Goal: Task Accomplishment & Management: Use online tool/utility

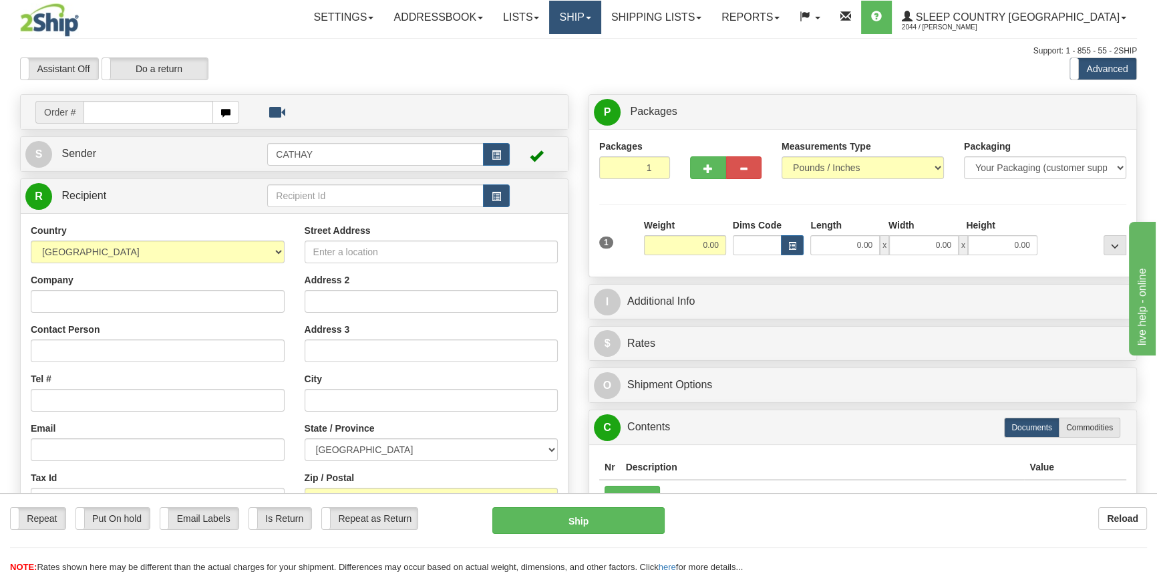
click at [600, 25] on link "Ship" at bounding box center [574, 17] width 51 height 33
click at [587, 63] on span "OnHold / Order Queue" at bounding box center [540, 64] width 94 height 11
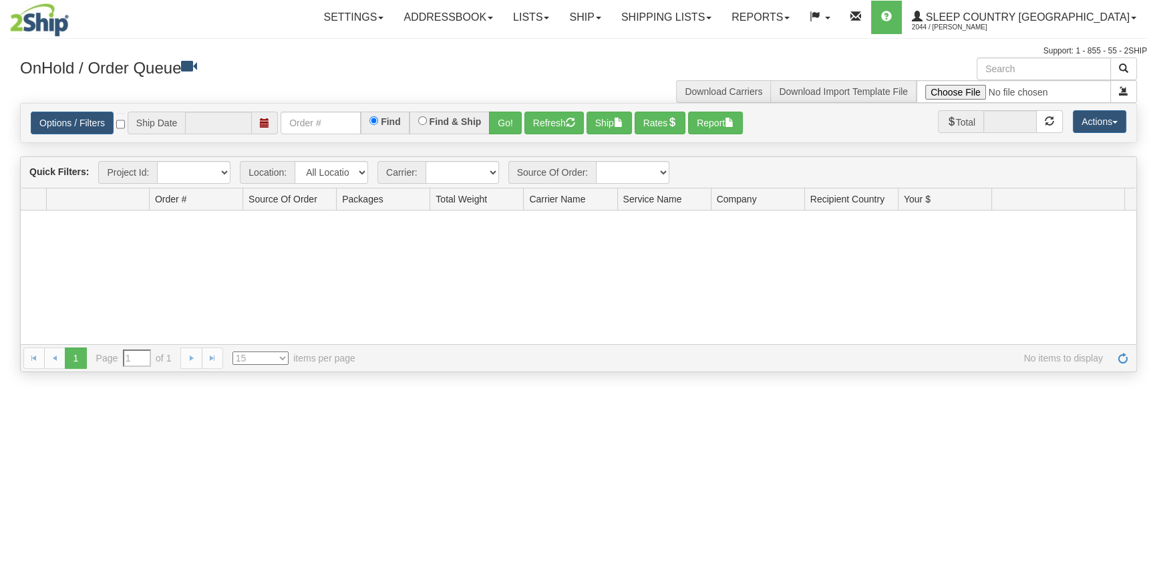
type input "[DATE]"
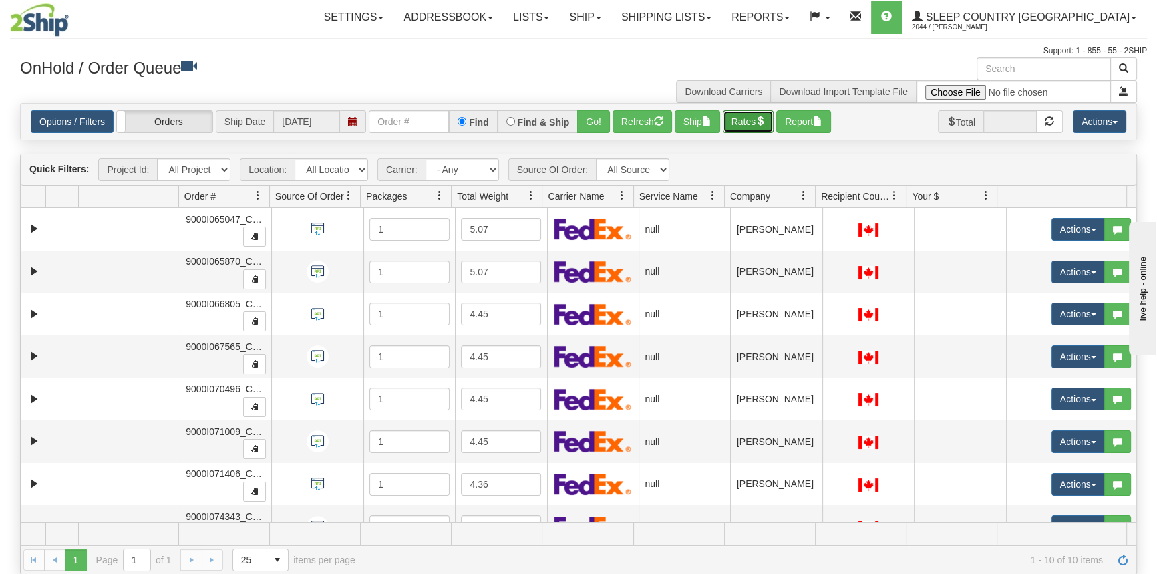
click at [741, 116] on button "Rates" at bounding box center [748, 121] width 51 height 23
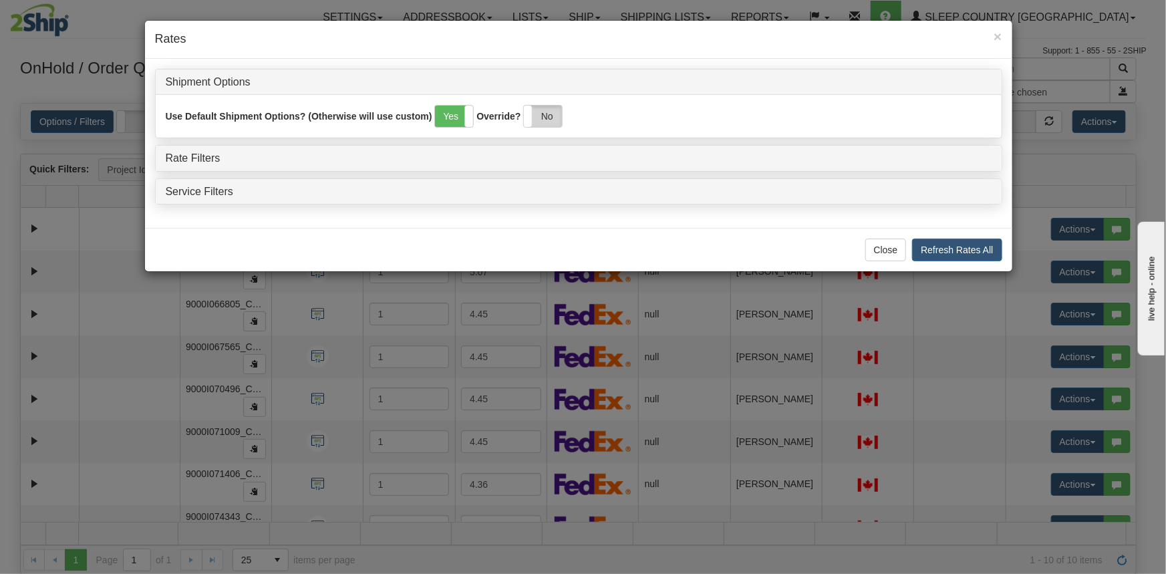
click at [543, 124] on label "No" at bounding box center [543, 116] width 38 height 21
click at [183, 154] on link "Rate Filters" at bounding box center [193, 157] width 55 height 11
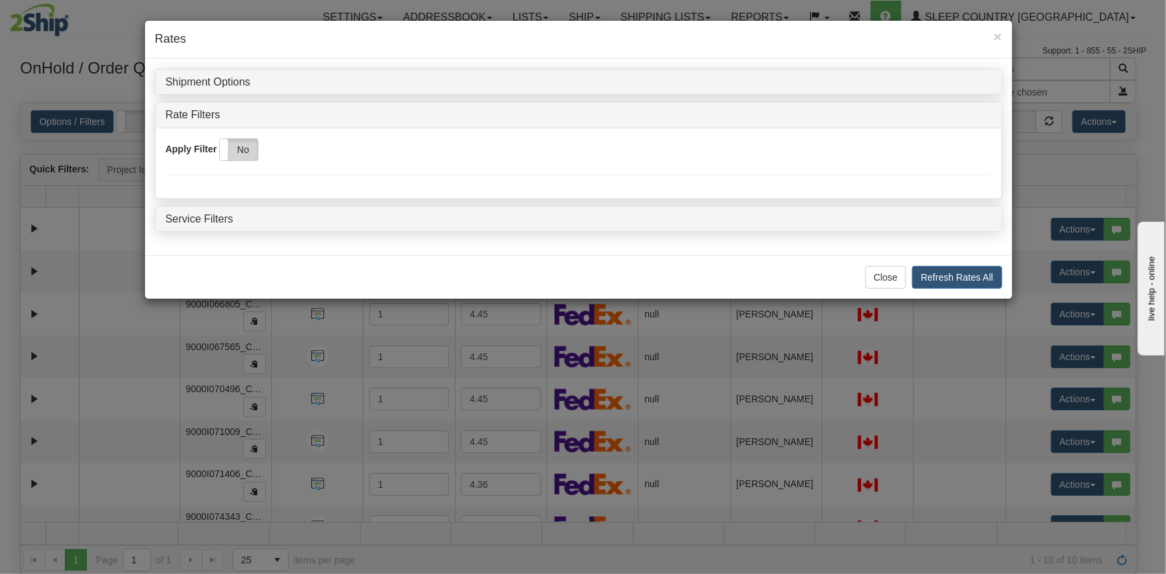
drag, startPoint x: 234, startPoint y: 150, endPoint x: 243, endPoint y: 149, distance: 9.4
click at [237, 150] on label "No" at bounding box center [239, 149] width 38 height 21
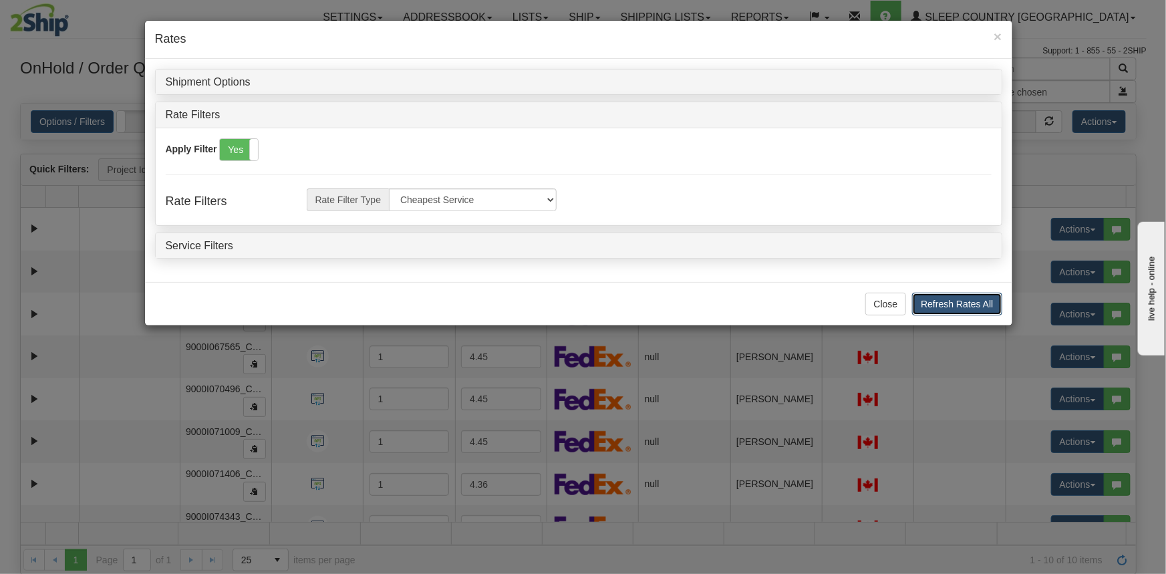
click at [959, 309] on button "Refresh Rates All" at bounding box center [957, 304] width 90 height 23
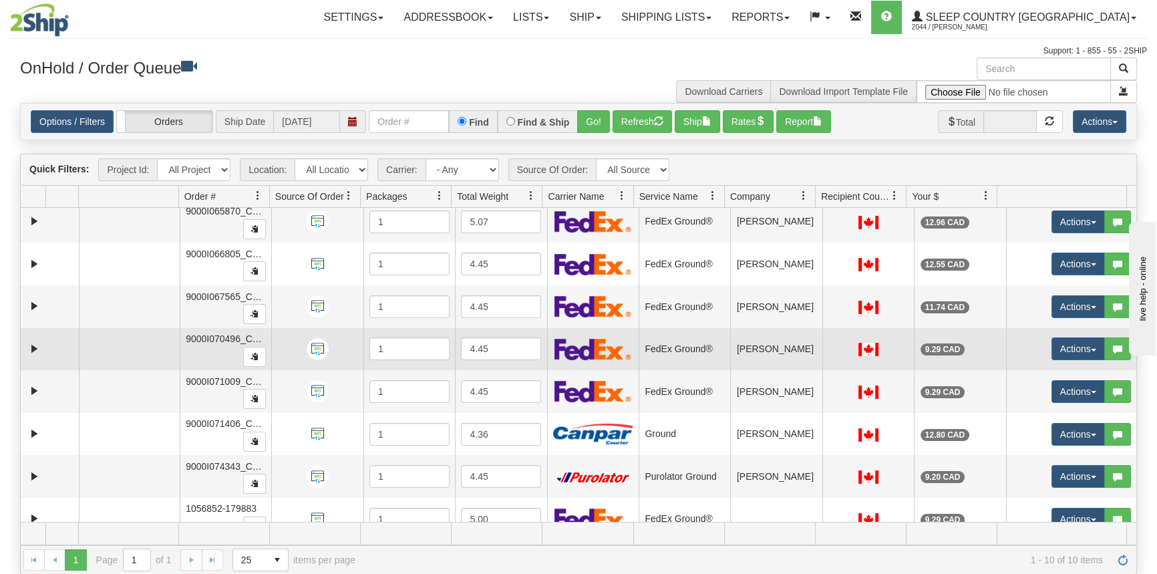
scroll to position [110, 0]
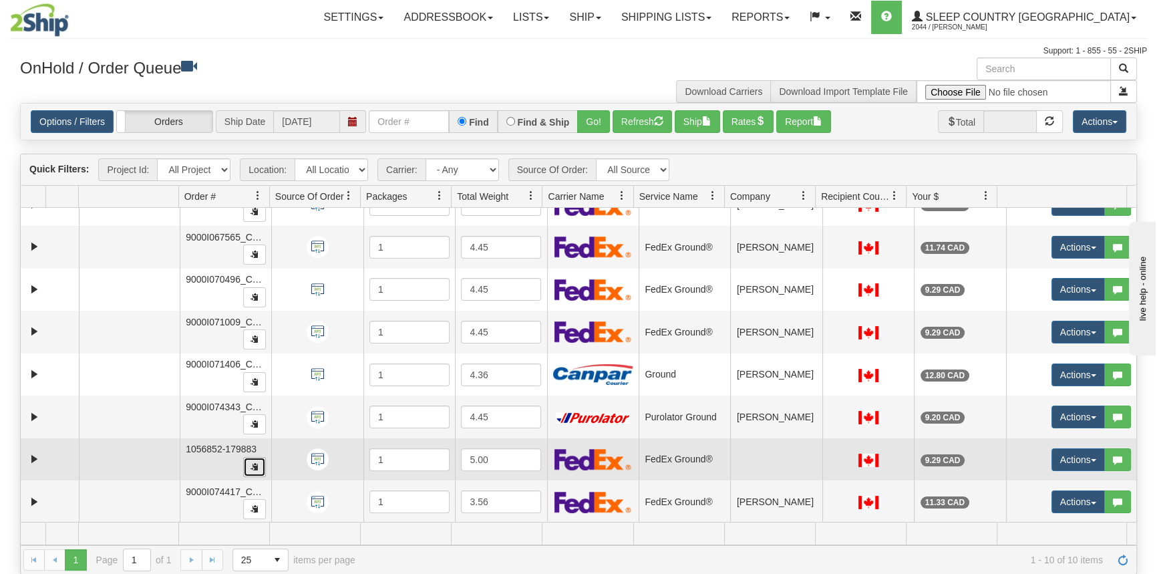
click at [257, 457] on button "button" at bounding box center [254, 467] width 23 height 20
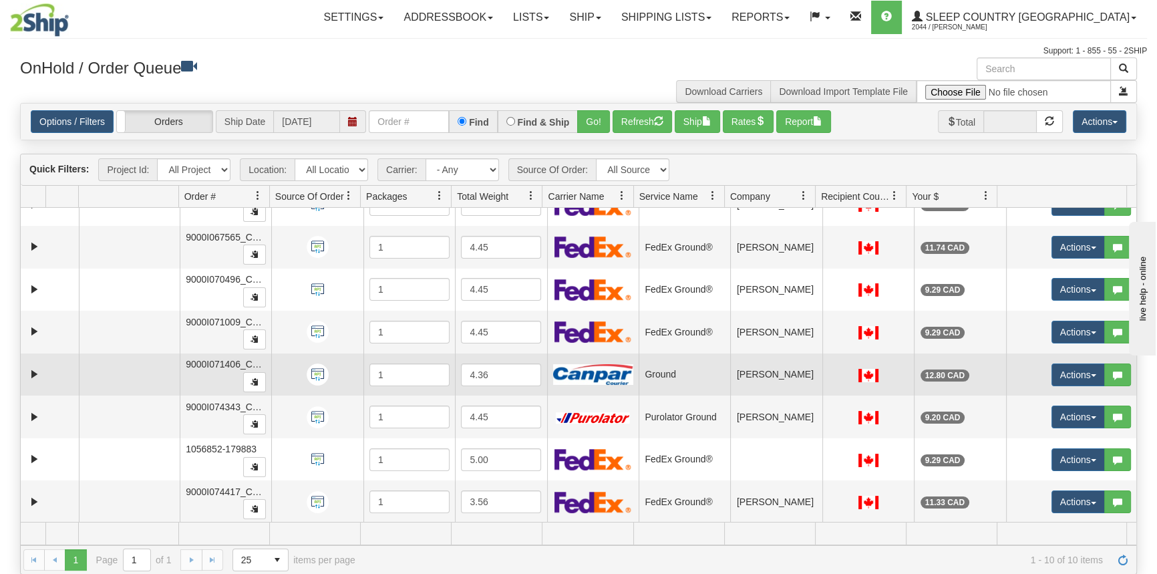
click at [195, 363] on span "9000I071406_CATH" at bounding box center [228, 364] width 85 height 11
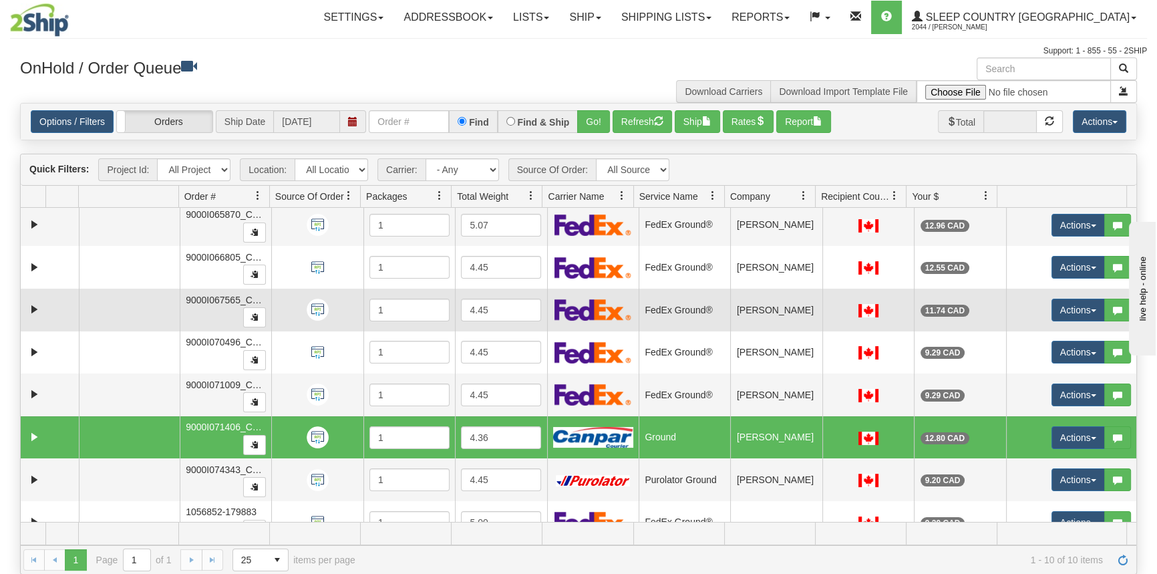
scroll to position [0, 0]
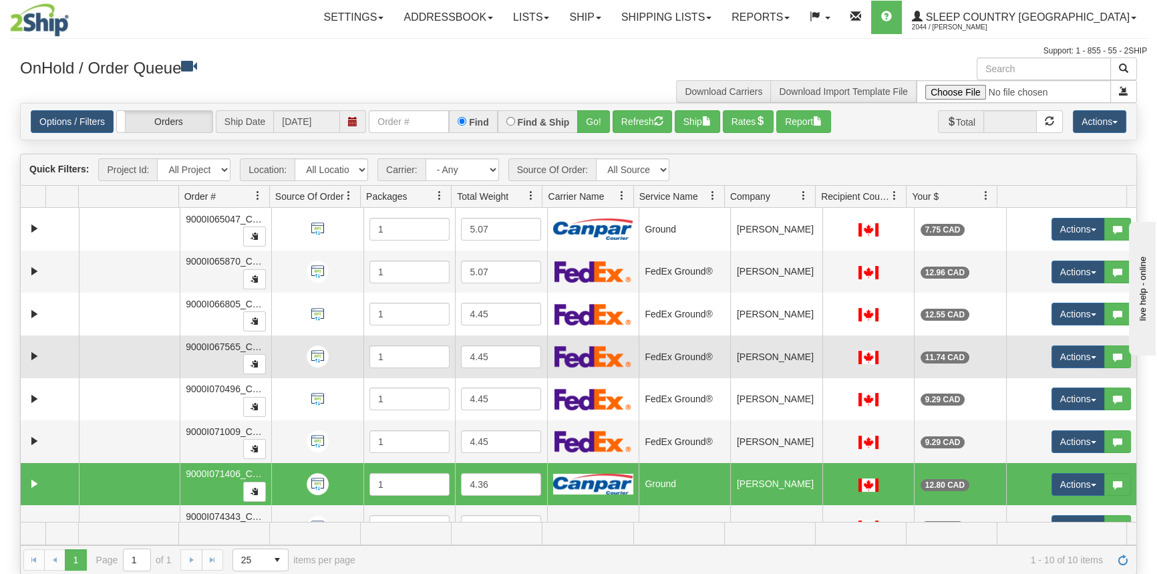
click at [226, 354] on td "9000I067565_CATH" at bounding box center [226, 356] width 92 height 43
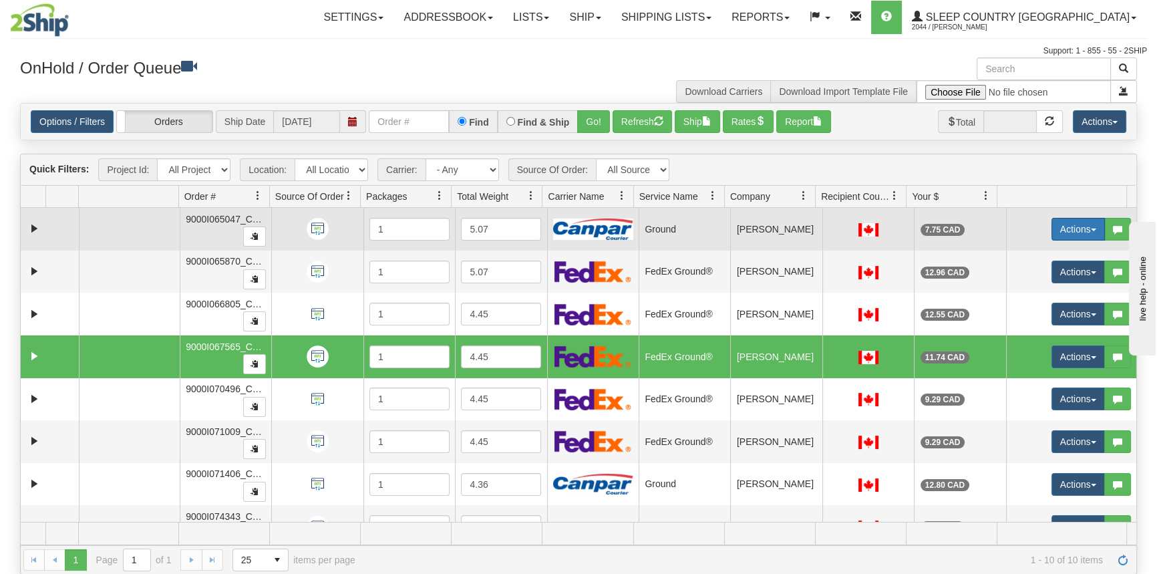
click at [1075, 231] on button "Actions" at bounding box center [1077, 229] width 53 height 23
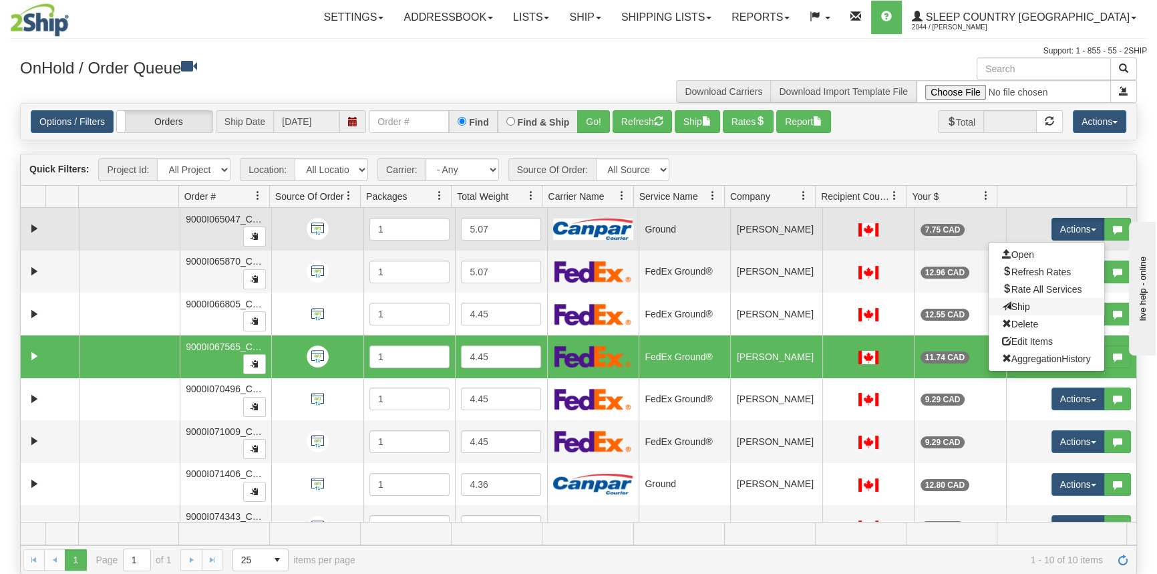
click at [1037, 305] on link "Ship" at bounding box center [1047, 306] width 116 height 17
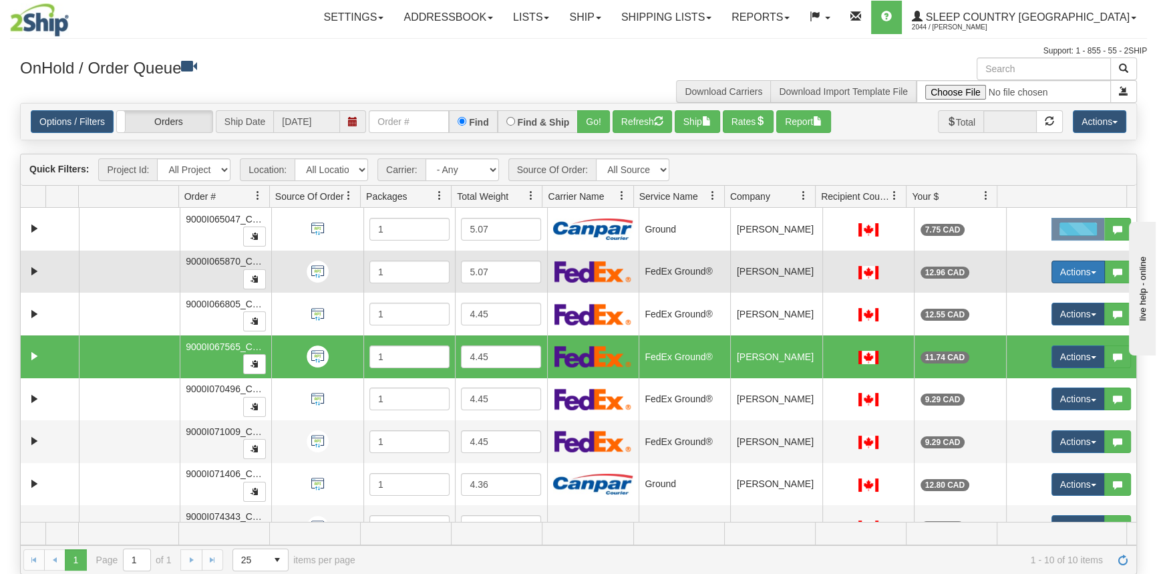
click at [1063, 269] on button "Actions" at bounding box center [1077, 272] width 53 height 23
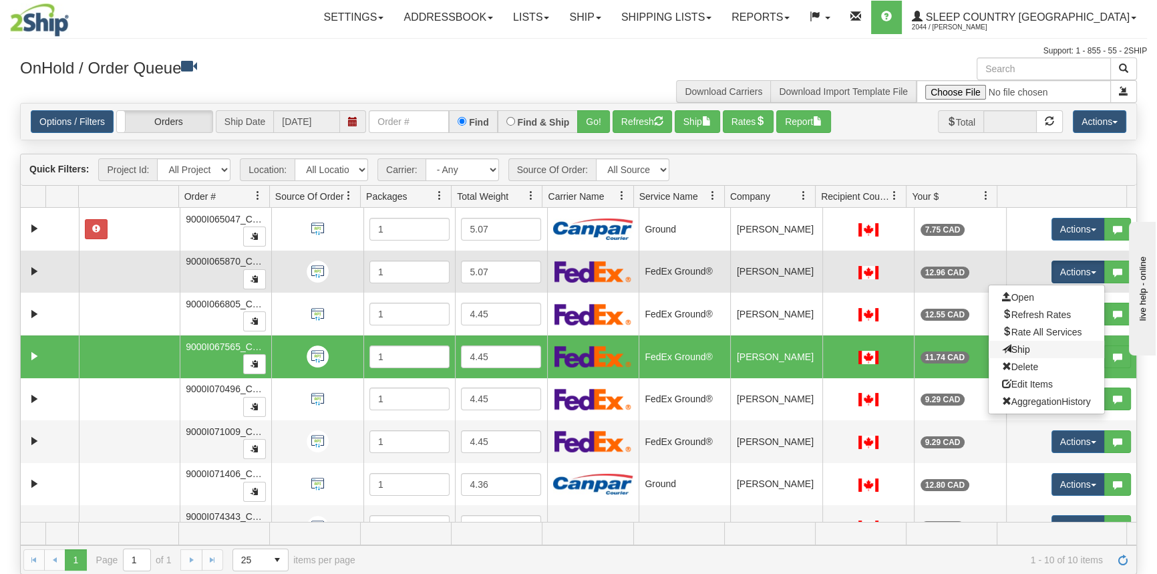
click at [1042, 344] on link "Ship" at bounding box center [1047, 349] width 116 height 17
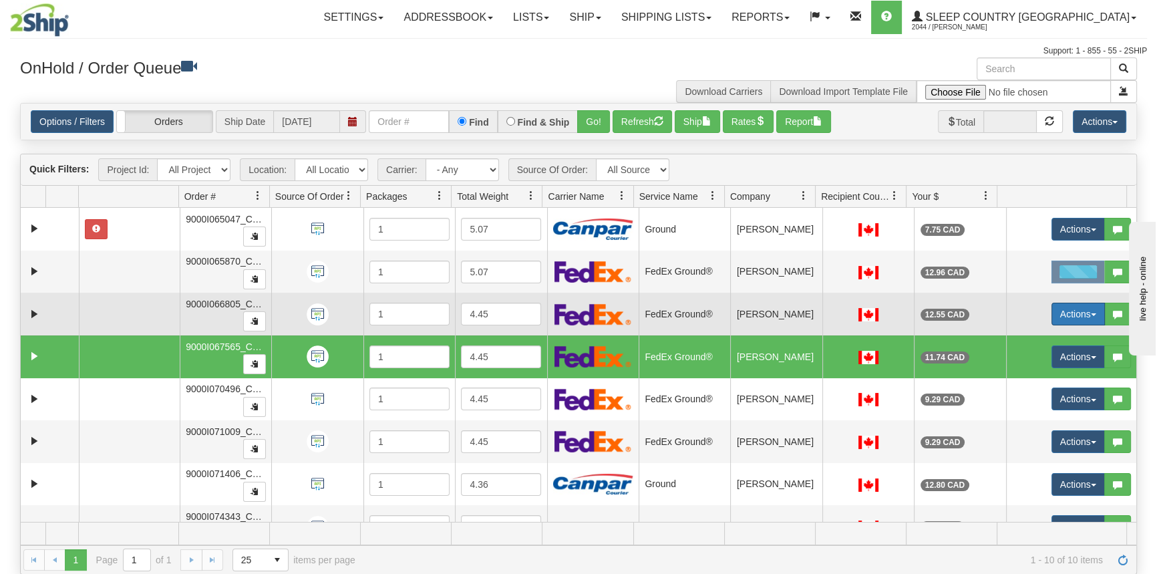
click at [1071, 311] on button "Actions" at bounding box center [1077, 314] width 53 height 23
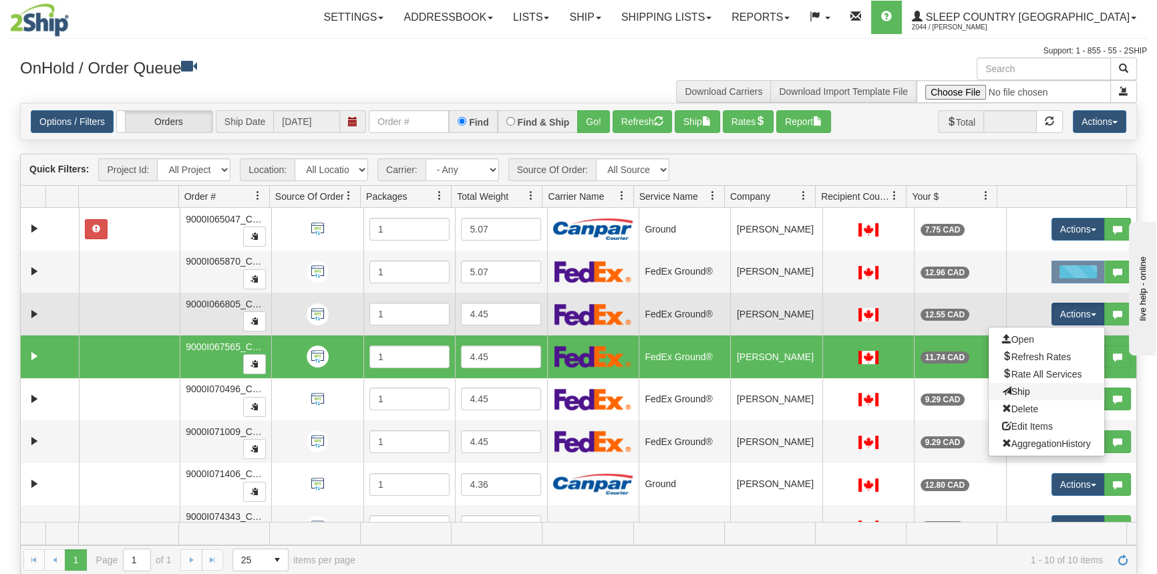
click at [1030, 394] on link "Ship" at bounding box center [1047, 391] width 116 height 17
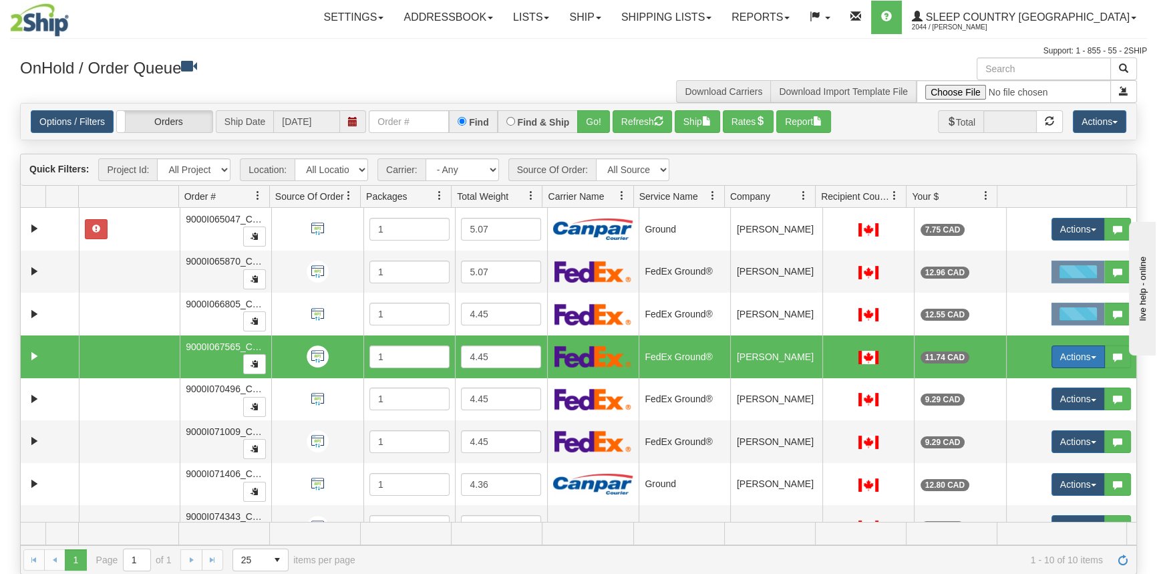
click at [1063, 357] on button "Actions" at bounding box center [1077, 356] width 53 height 23
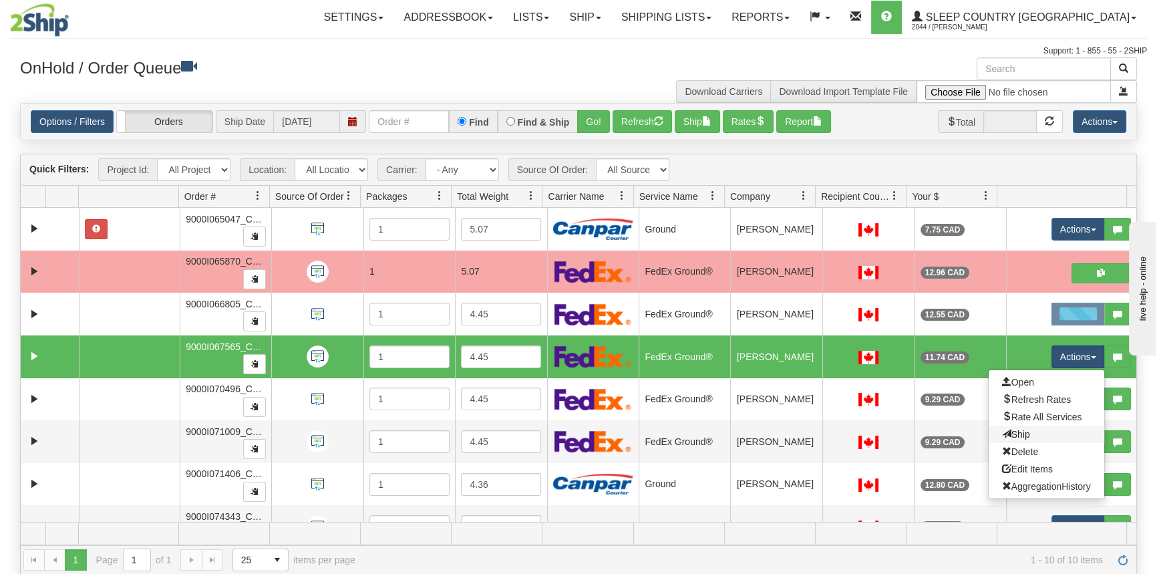
drag, startPoint x: 1035, startPoint y: 434, endPoint x: 1040, endPoint y: 417, distance: 17.3
click at [1035, 434] on link "Ship" at bounding box center [1047, 433] width 116 height 17
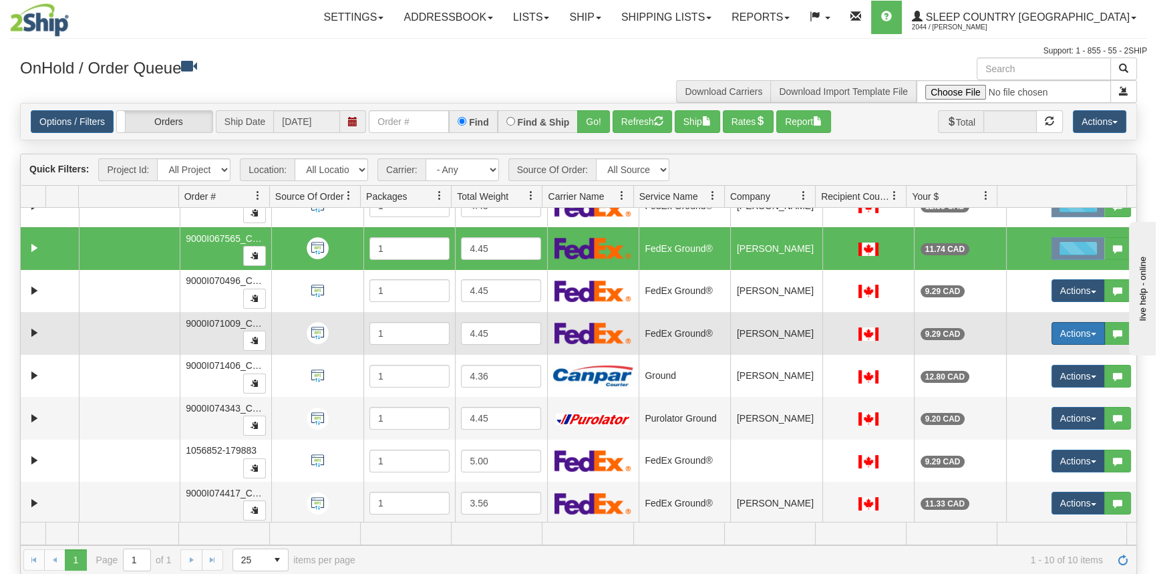
scroll to position [110, 0]
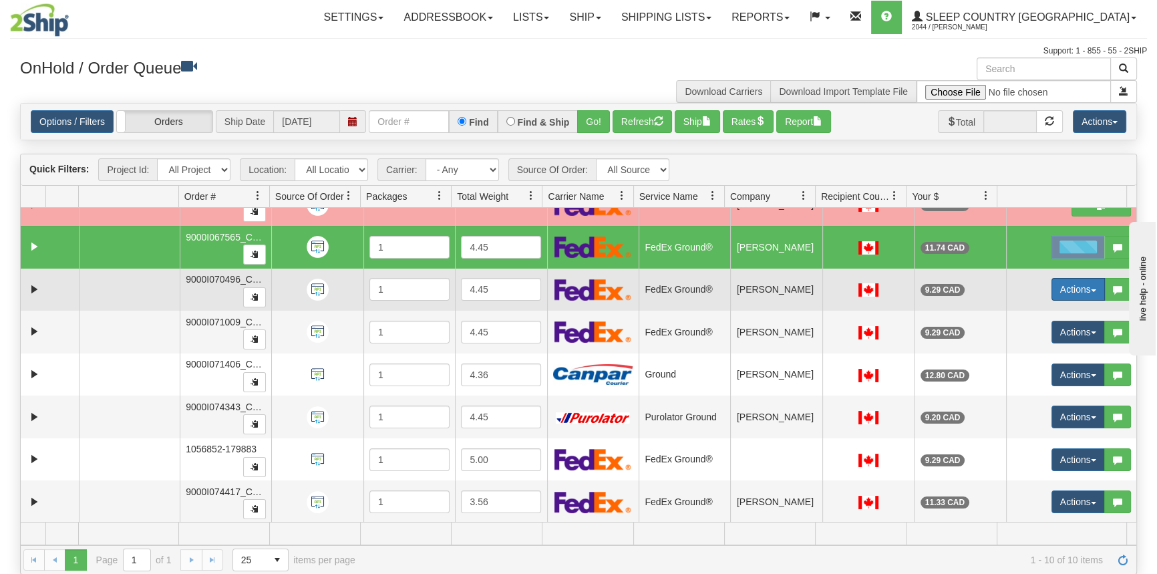
click at [1071, 281] on button "Actions" at bounding box center [1077, 289] width 53 height 23
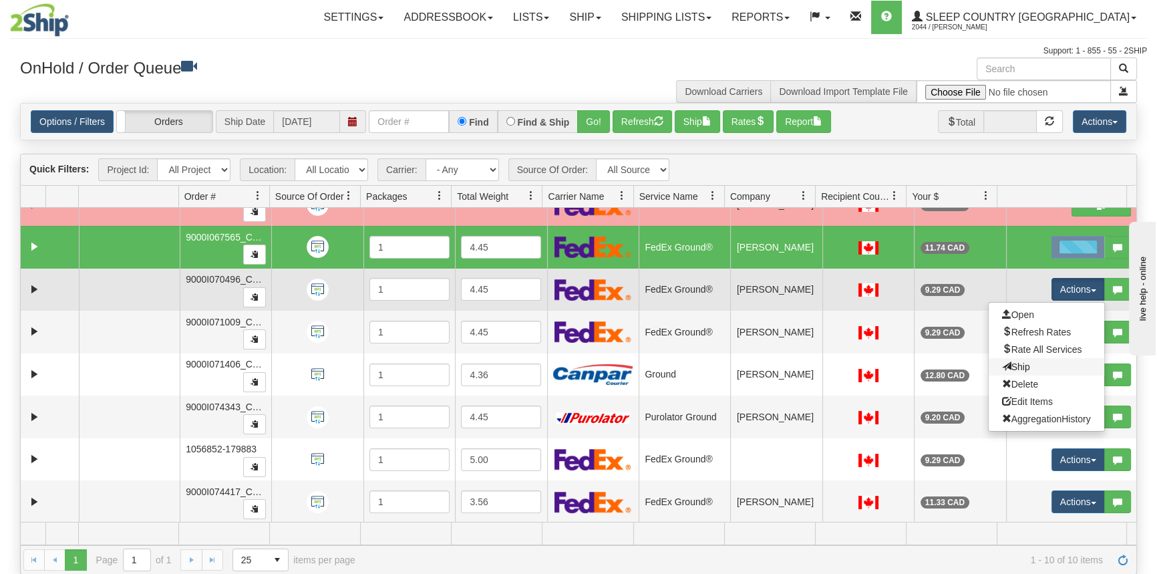
click at [1029, 361] on link "Ship" at bounding box center [1047, 366] width 116 height 17
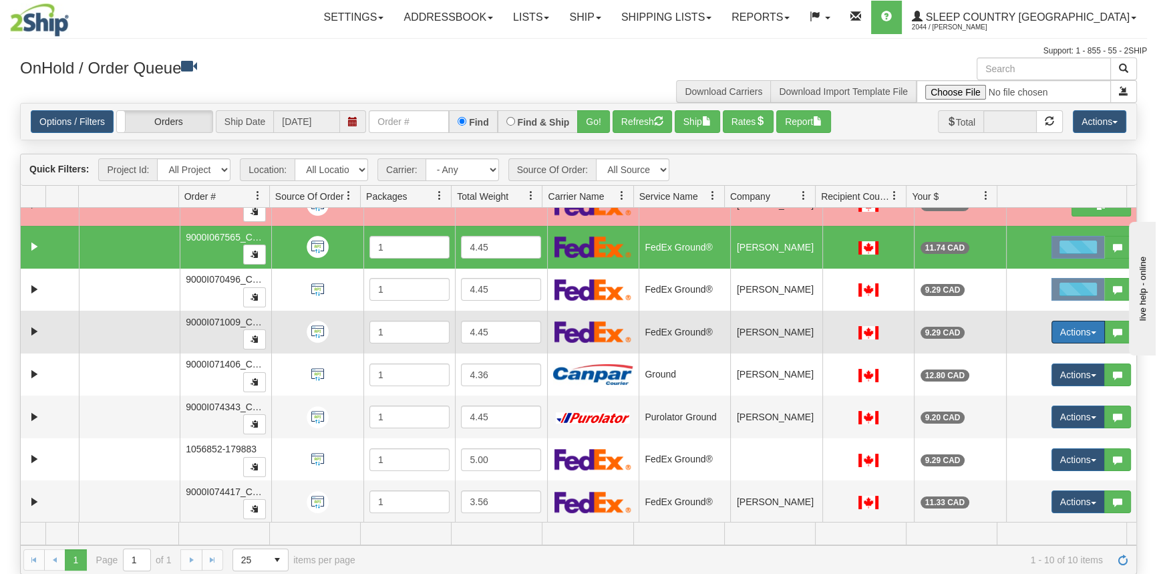
drag, startPoint x: 1067, startPoint y: 333, endPoint x: 1053, endPoint y: 361, distance: 31.4
click at [1068, 333] on button "Actions" at bounding box center [1077, 332] width 53 height 23
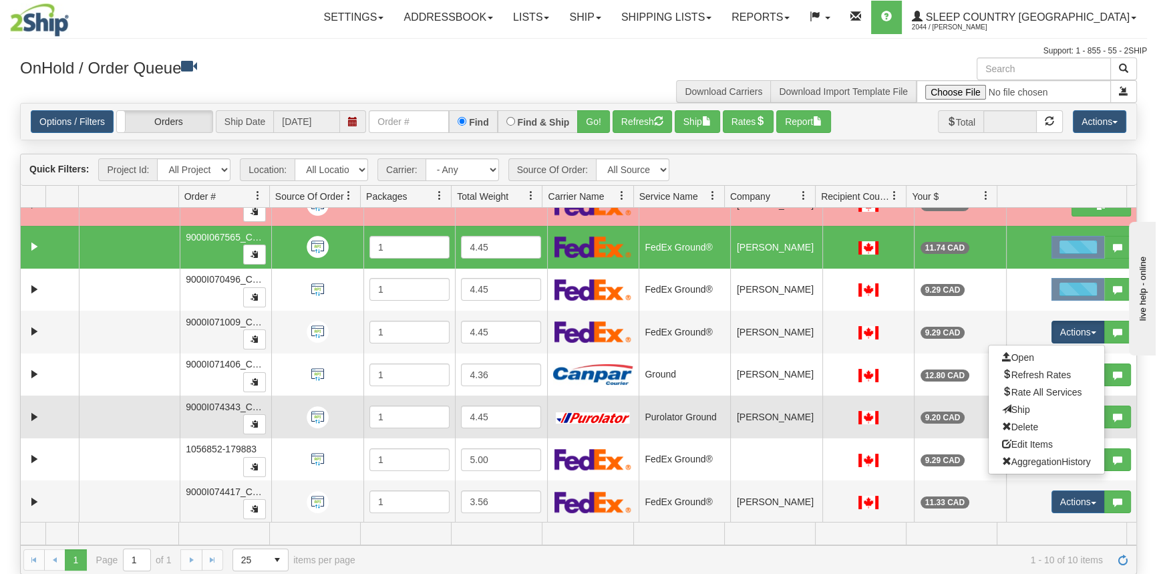
click at [1031, 409] on link "Ship" at bounding box center [1047, 409] width 116 height 17
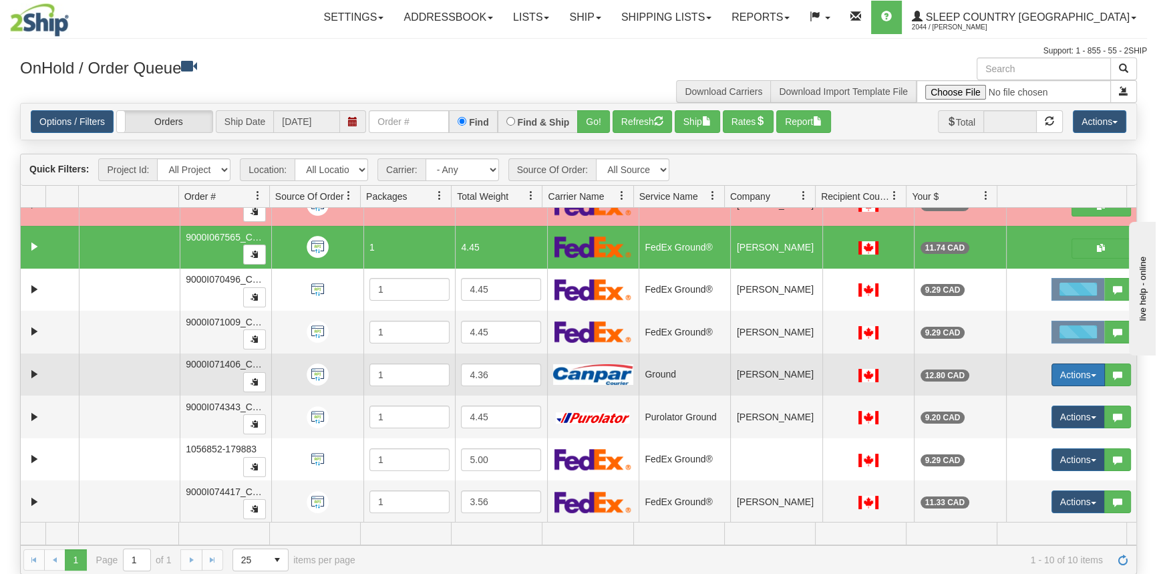
click at [1068, 367] on button "Actions" at bounding box center [1077, 374] width 53 height 23
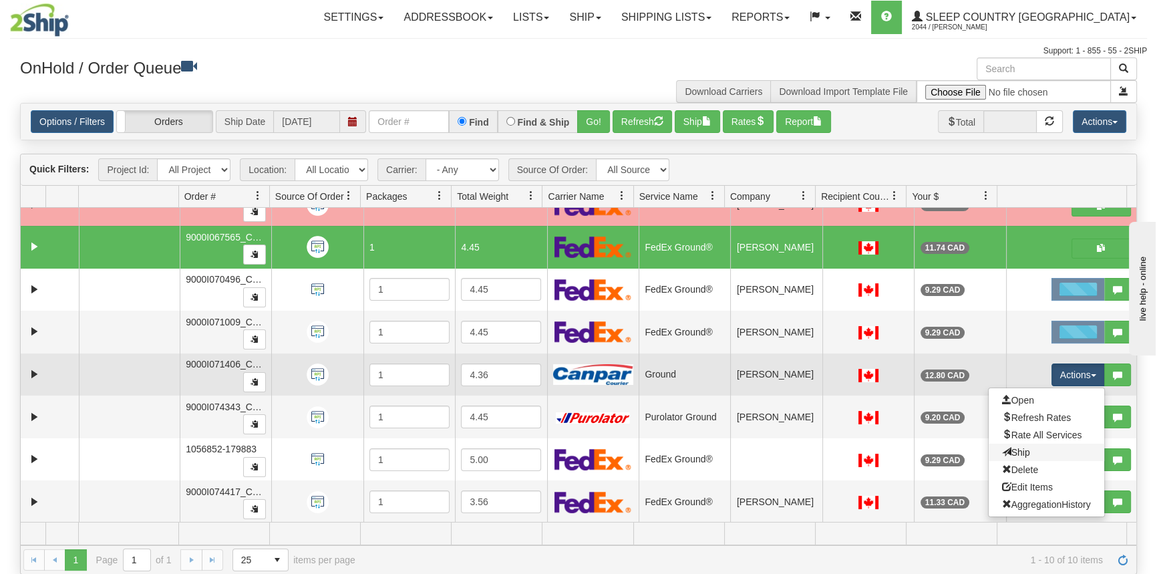
click at [1021, 449] on link "Ship" at bounding box center [1047, 452] width 116 height 17
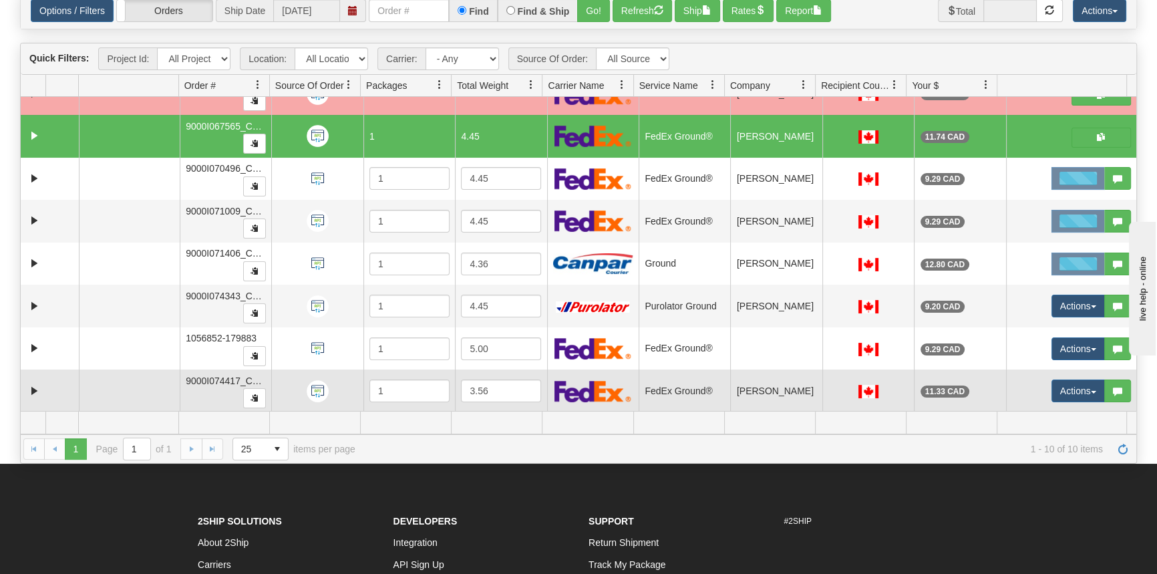
scroll to position [121, 0]
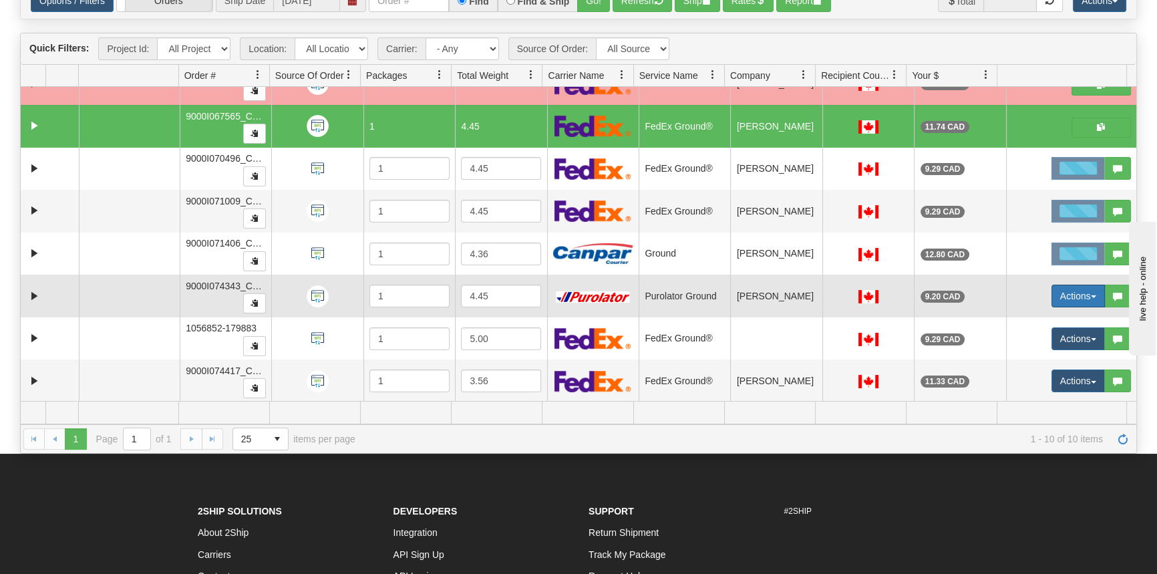
click at [1068, 297] on button "Actions" at bounding box center [1077, 296] width 53 height 23
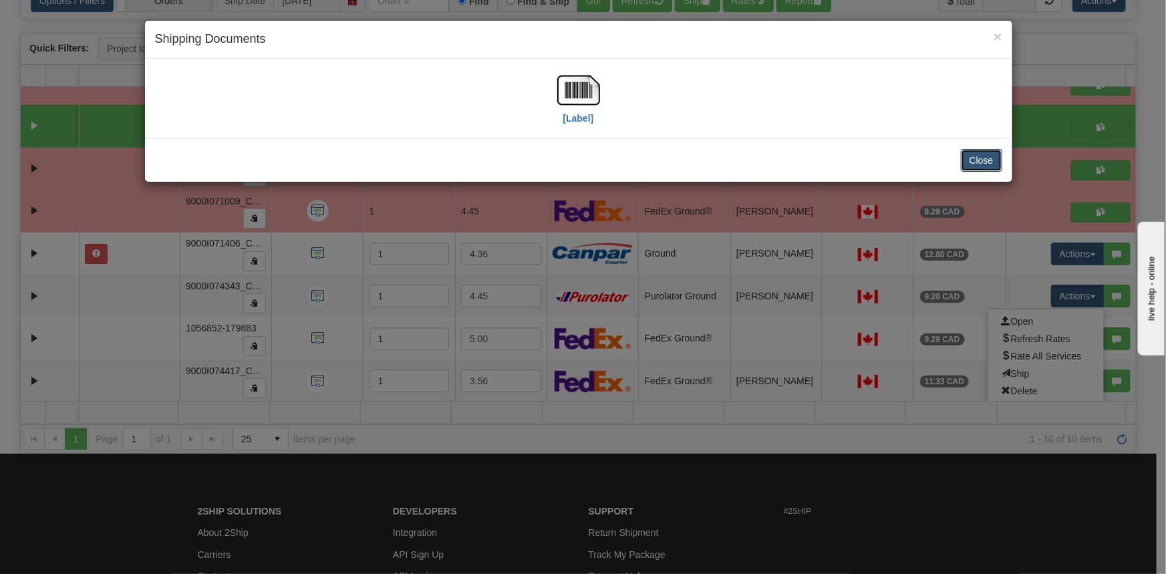
drag, startPoint x: 984, startPoint y: 164, endPoint x: 982, endPoint y: 170, distance: 7.0
click at [984, 163] on button "Close" at bounding box center [981, 160] width 41 height 23
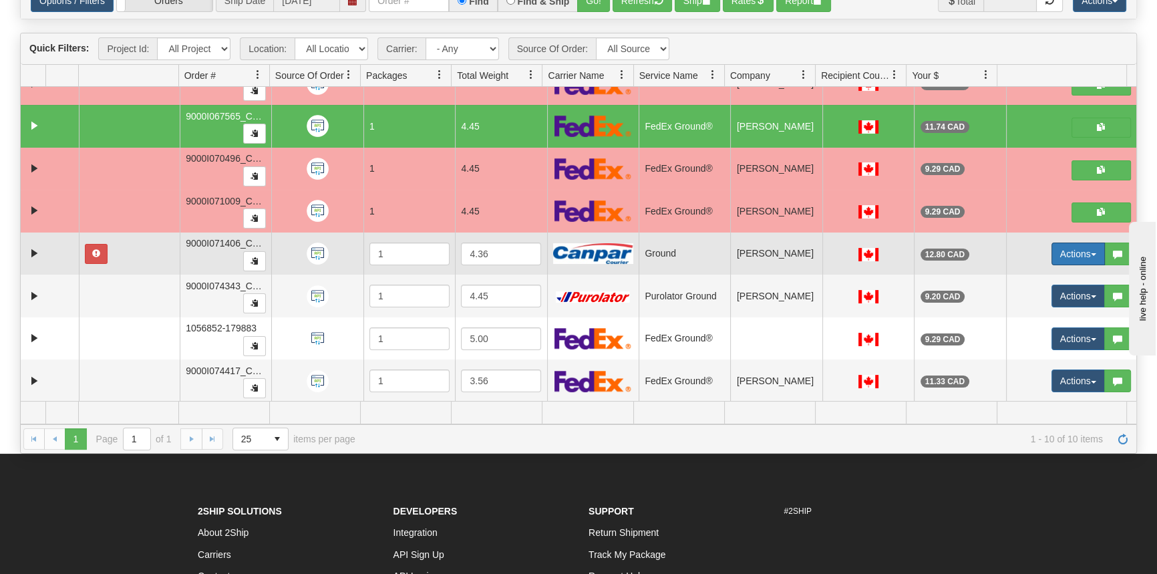
click at [1069, 246] on button "Actions" at bounding box center [1077, 253] width 53 height 23
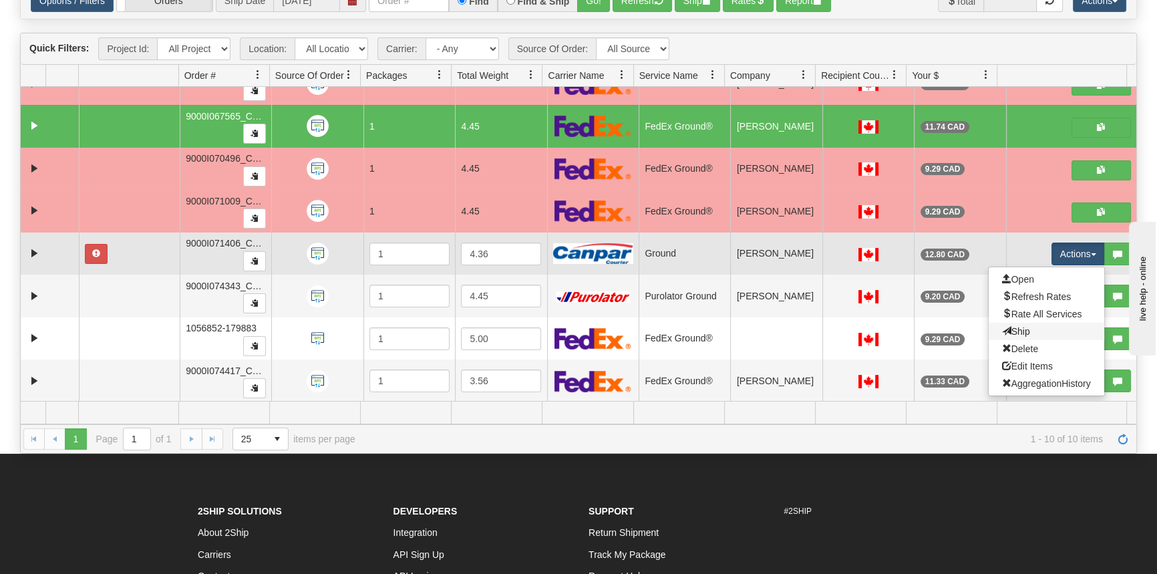
click at [1023, 329] on link "Ship" at bounding box center [1047, 331] width 116 height 17
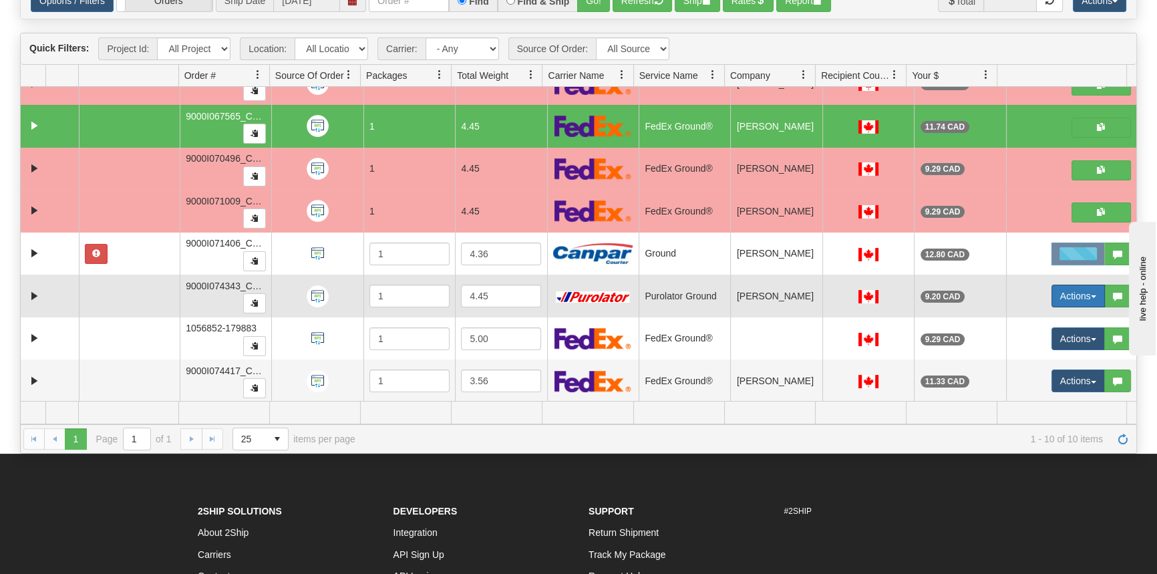
click at [1069, 291] on button "Actions" at bounding box center [1077, 296] width 53 height 23
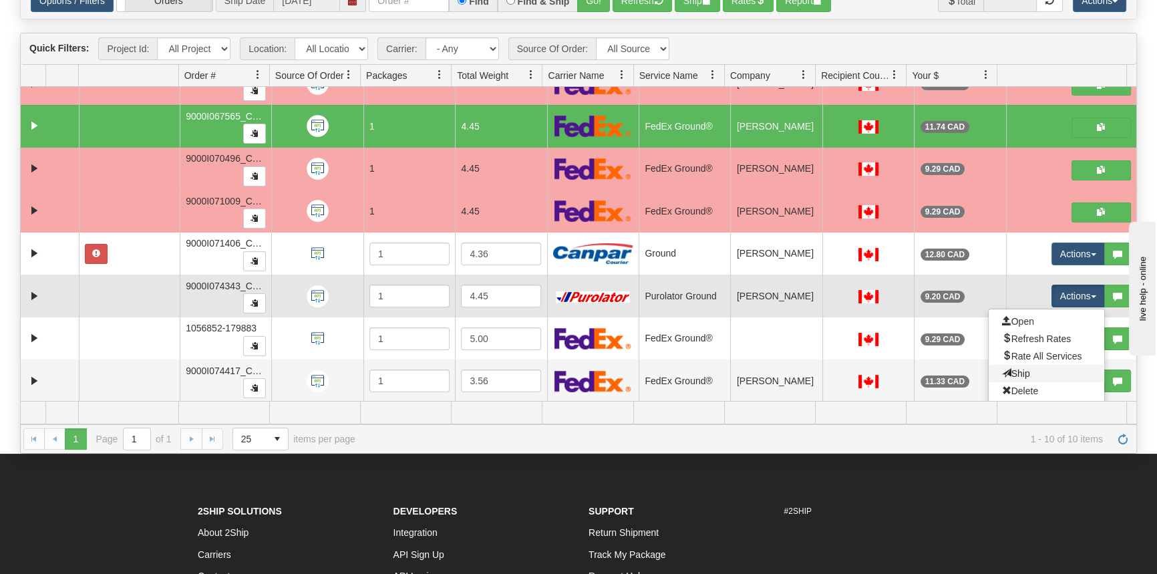
click at [1032, 366] on link "Ship" at bounding box center [1047, 373] width 116 height 17
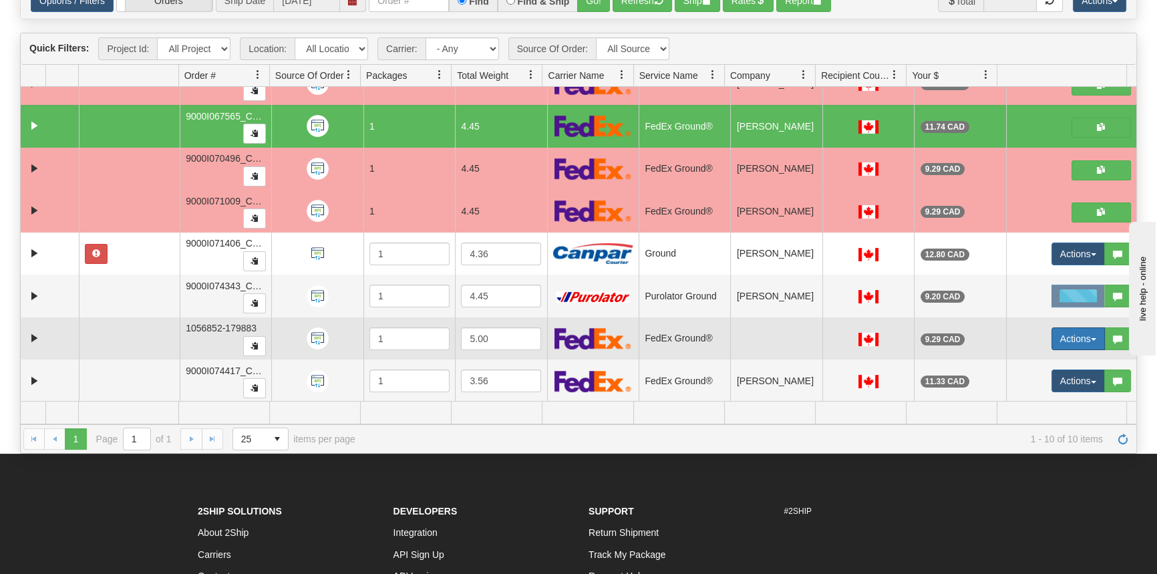
click at [1066, 333] on button "Actions" at bounding box center [1077, 338] width 53 height 23
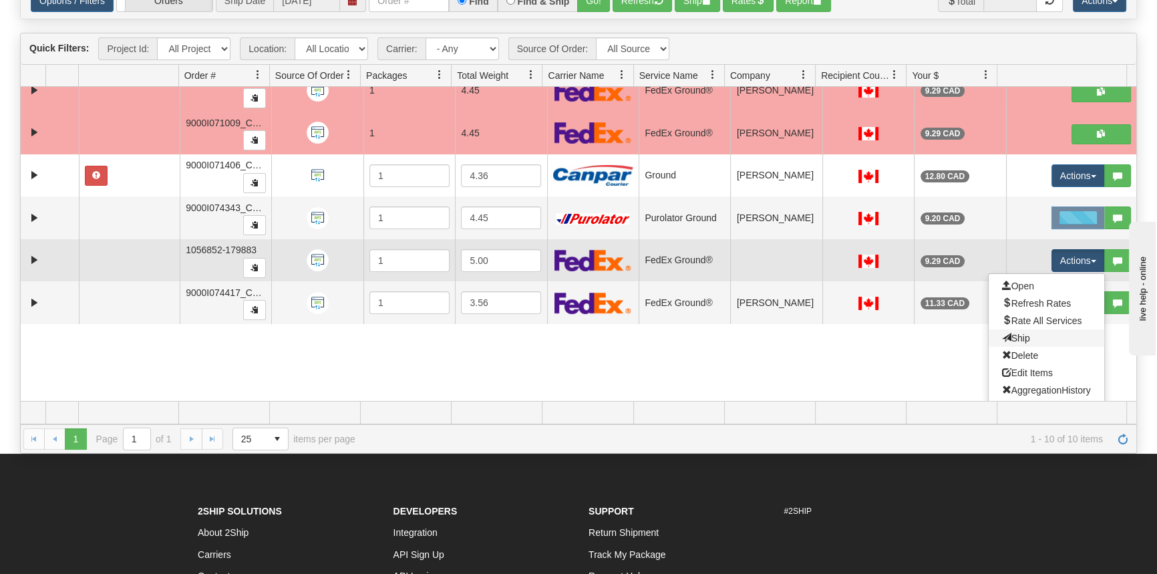
click at [1023, 340] on link "Ship" at bounding box center [1047, 337] width 116 height 17
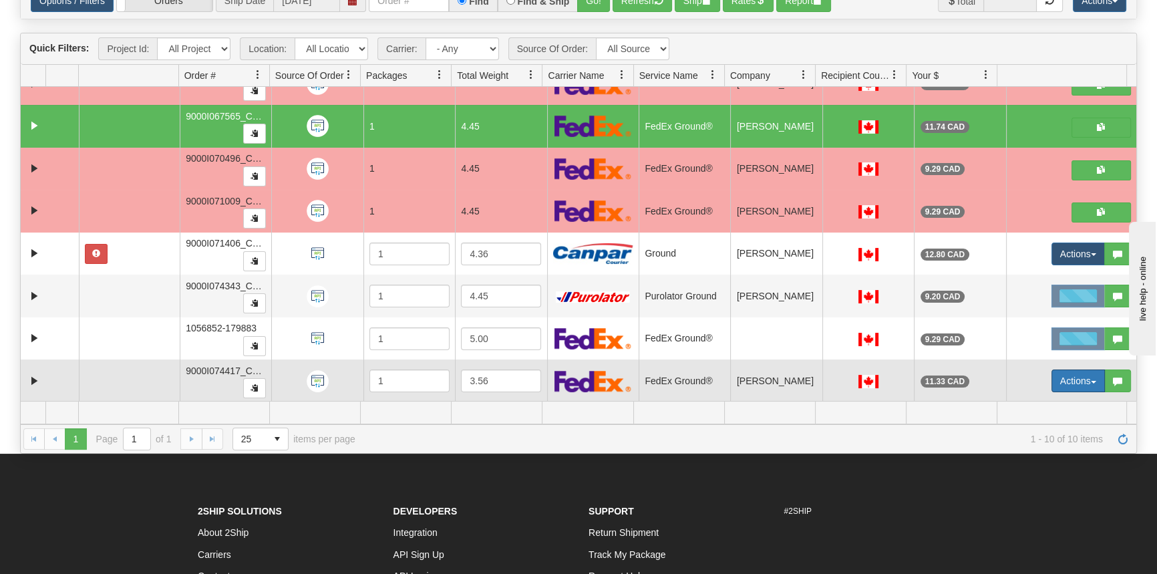
click at [1069, 375] on button "Actions" at bounding box center [1077, 380] width 53 height 23
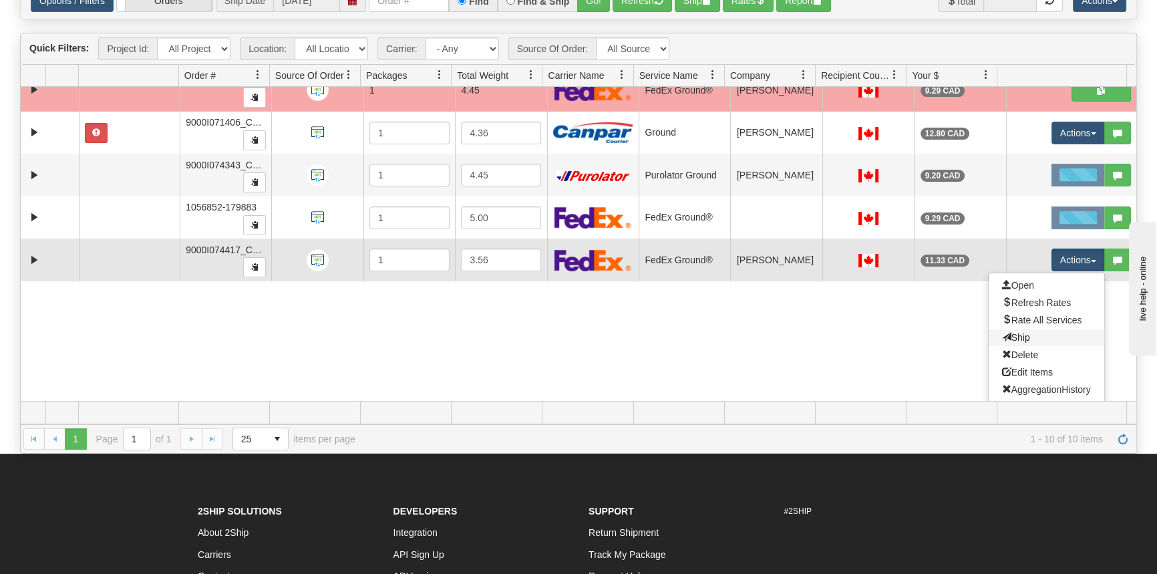
click at [1027, 329] on link "Ship" at bounding box center [1047, 337] width 116 height 17
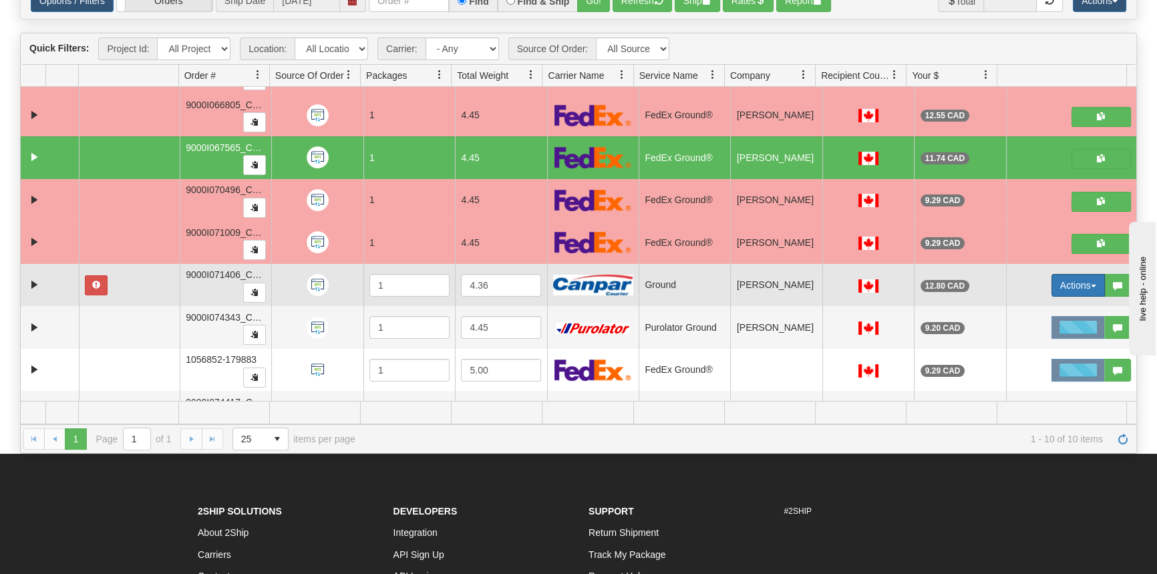
scroll to position [49, 0]
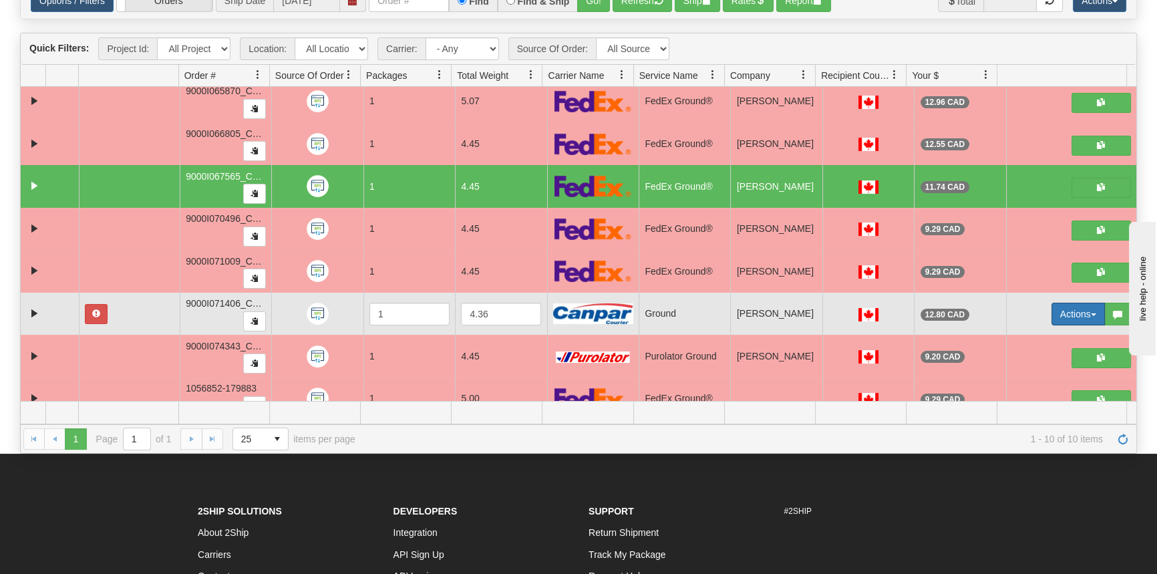
click at [1069, 313] on button "Actions" at bounding box center [1077, 314] width 53 height 23
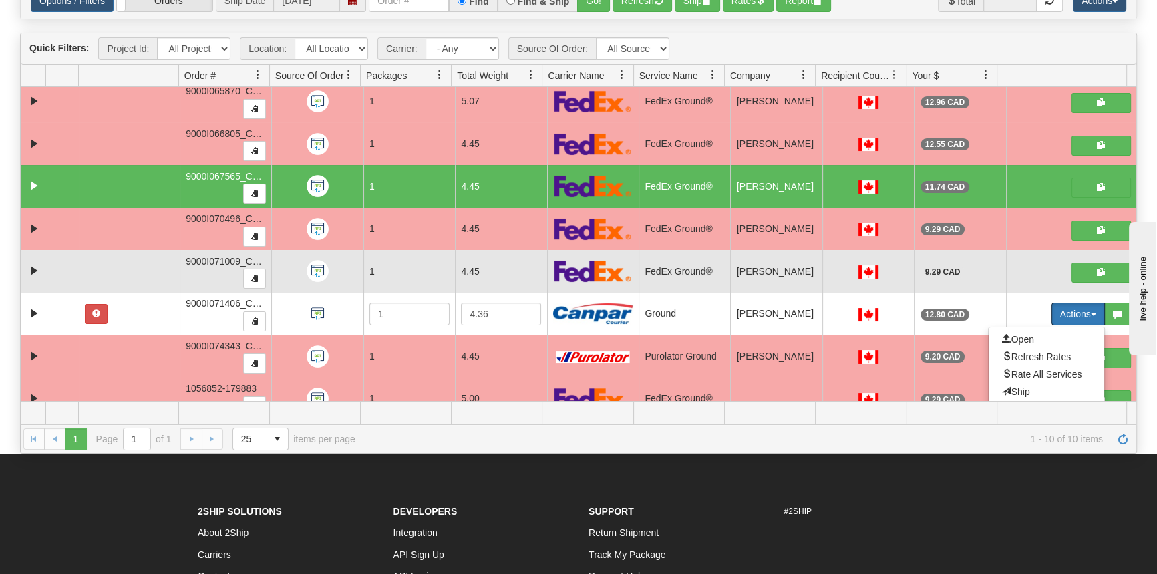
click at [920, 271] on body "Toggle navigation Settings Shipping Preferences Fields Preferences" at bounding box center [578, 166] width 1157 height 574
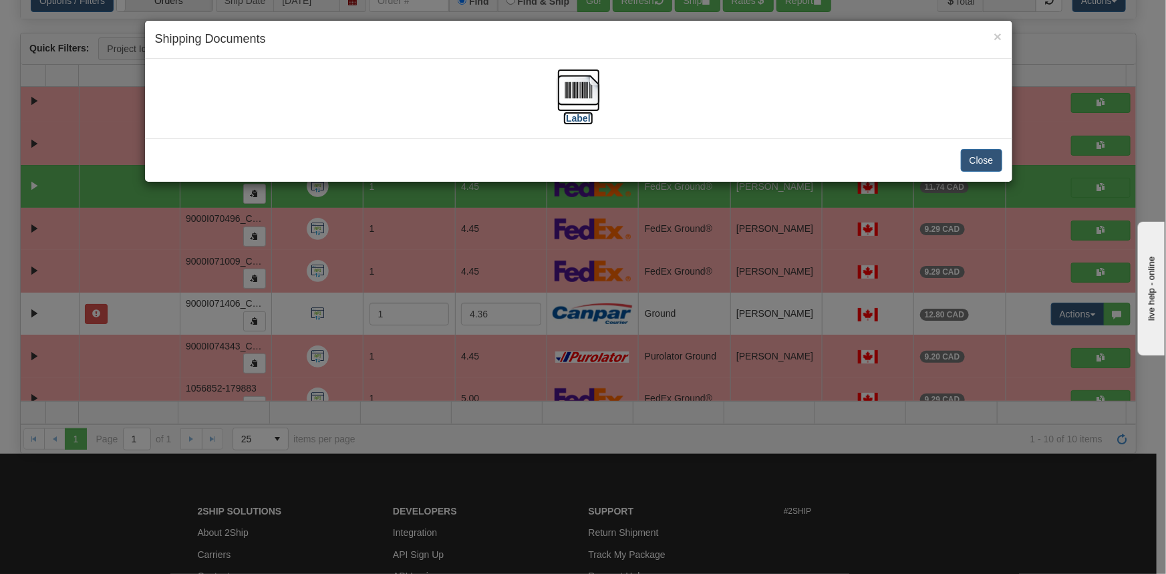
click at [573, 114] on label "[Label]" at bounding box center [578, 118] width 31 height 13
drag, startPoint x: 975, startPoint y: 163, endPoint x: 649, endPoint y: 166, distance: 326.0
click at [975, 162] on button "Close" at bounding box center [981, 160] width 41 height 23
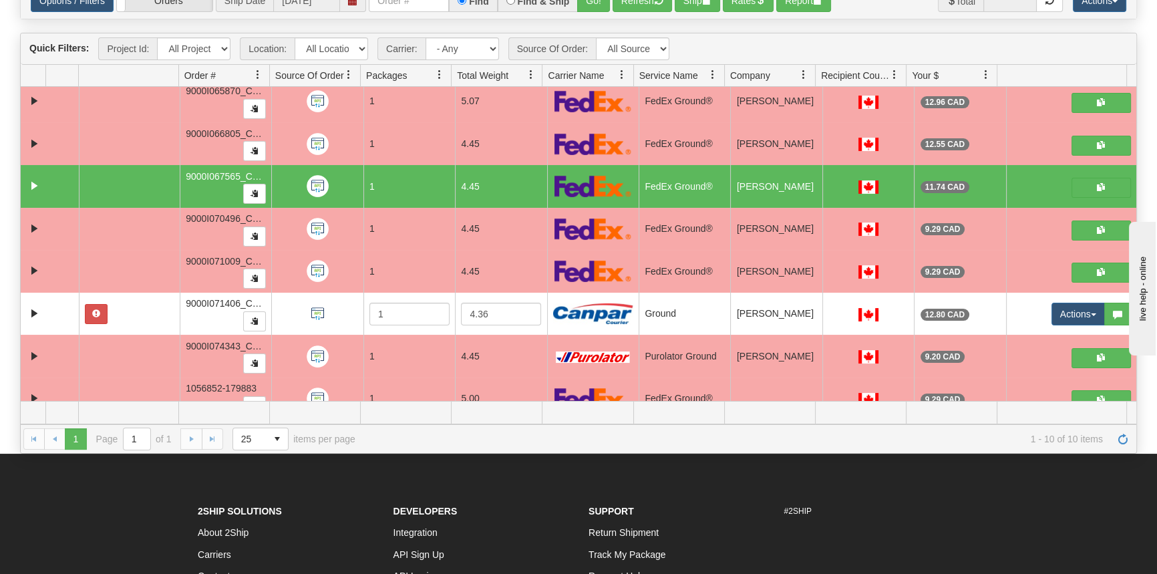
scroll to position [0, 0]
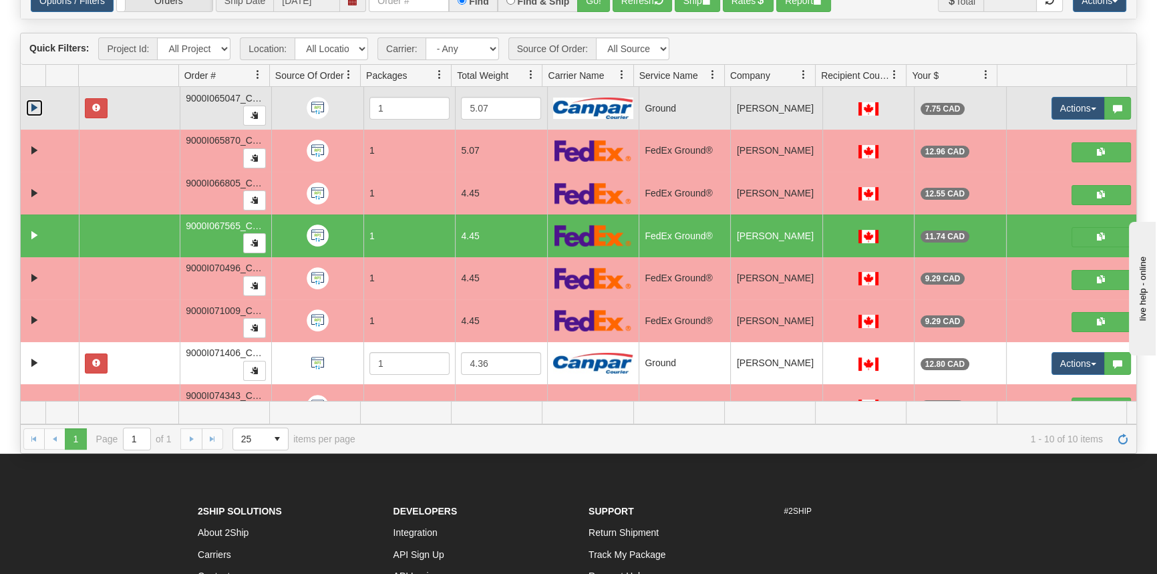
click at [27, 107] on link "Expand" at bounding box center [34, 108] width 17 height 17
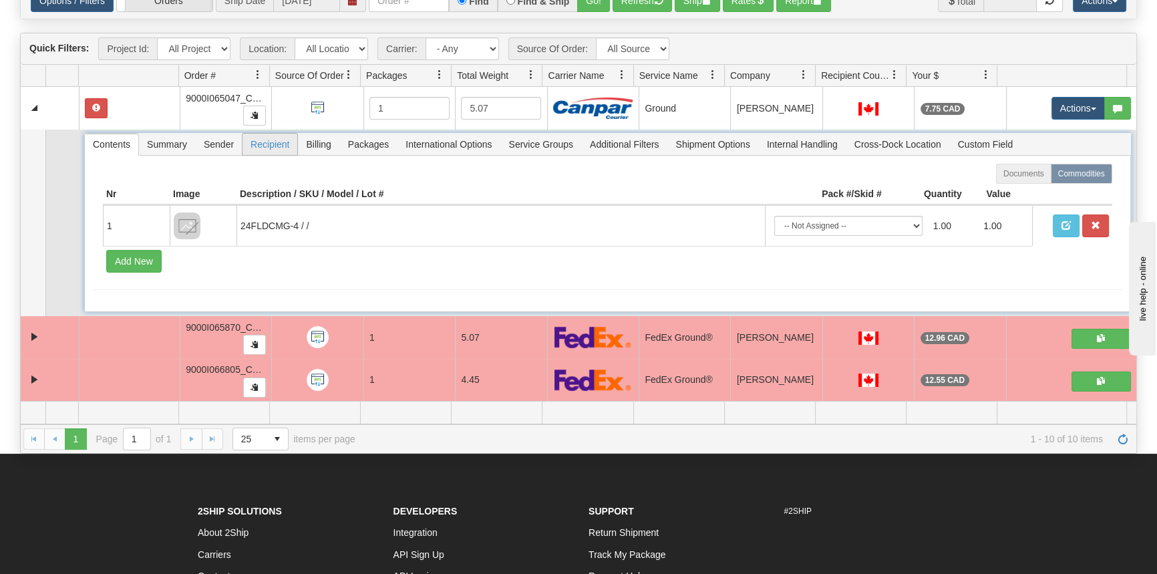
click at [267, 139] on span "Recipient" at bounding box center [269, 144] width 55 height 21
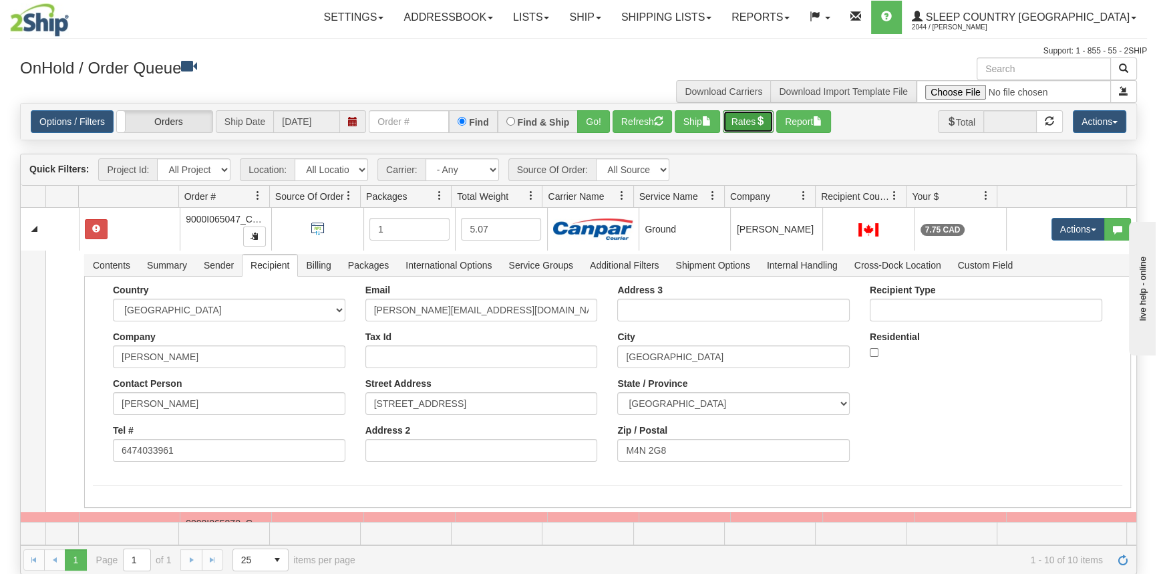
click at [748, 126] on button "Rates" at bounding box center [748, 121] width 51 height 23
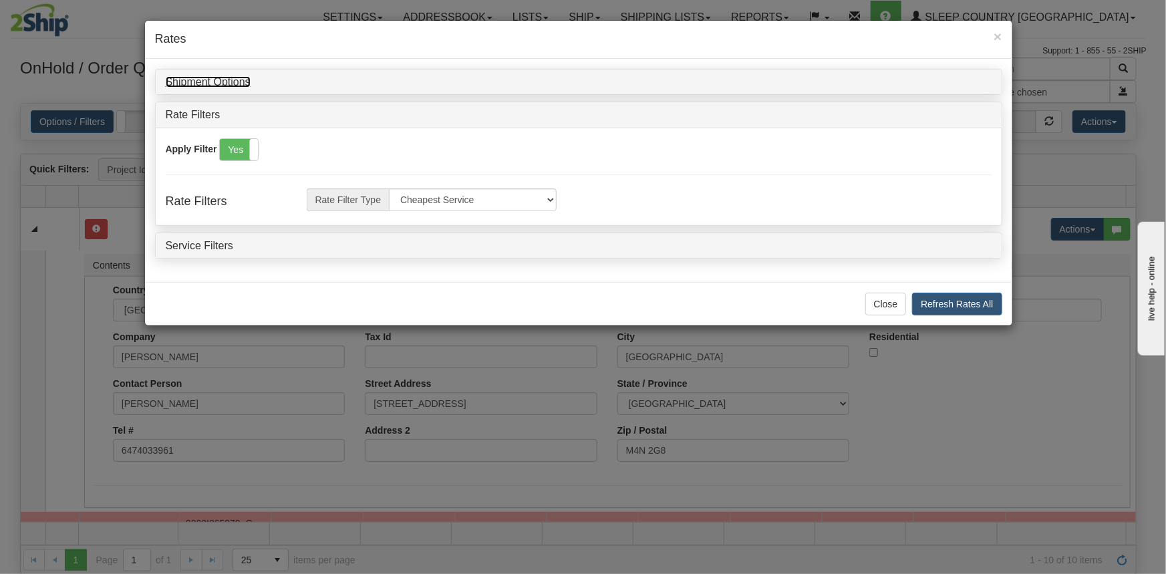
click at [227, 76] on link "Shipment Options" at bounding box center [208, 81] width 85 height 11
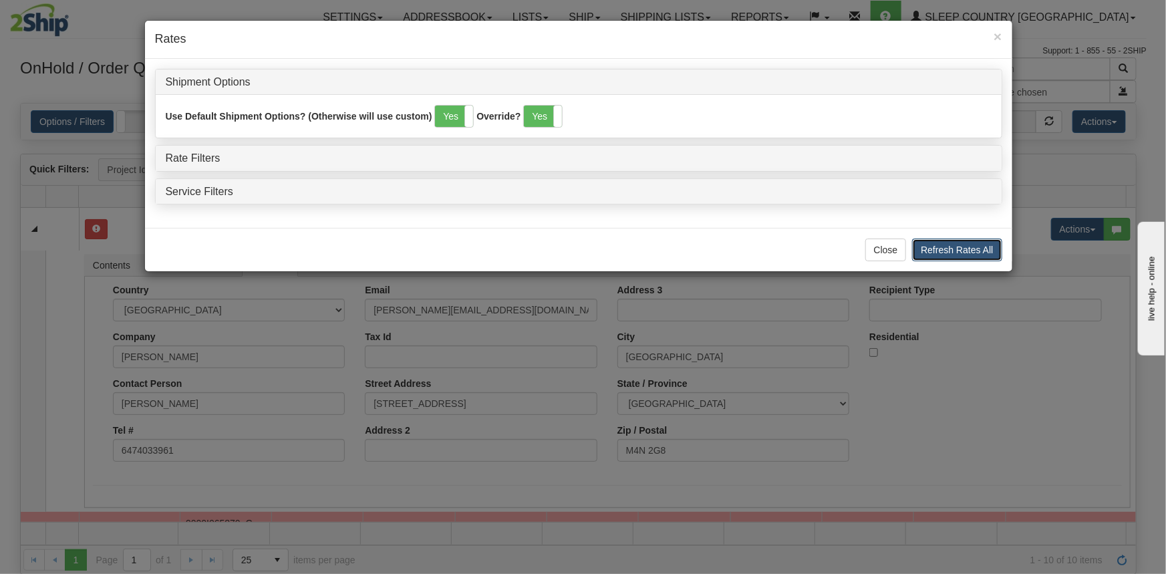
click at [950, 255] on button "Refresh Rates All" at bounding box center [957, 249] width 90 height 23
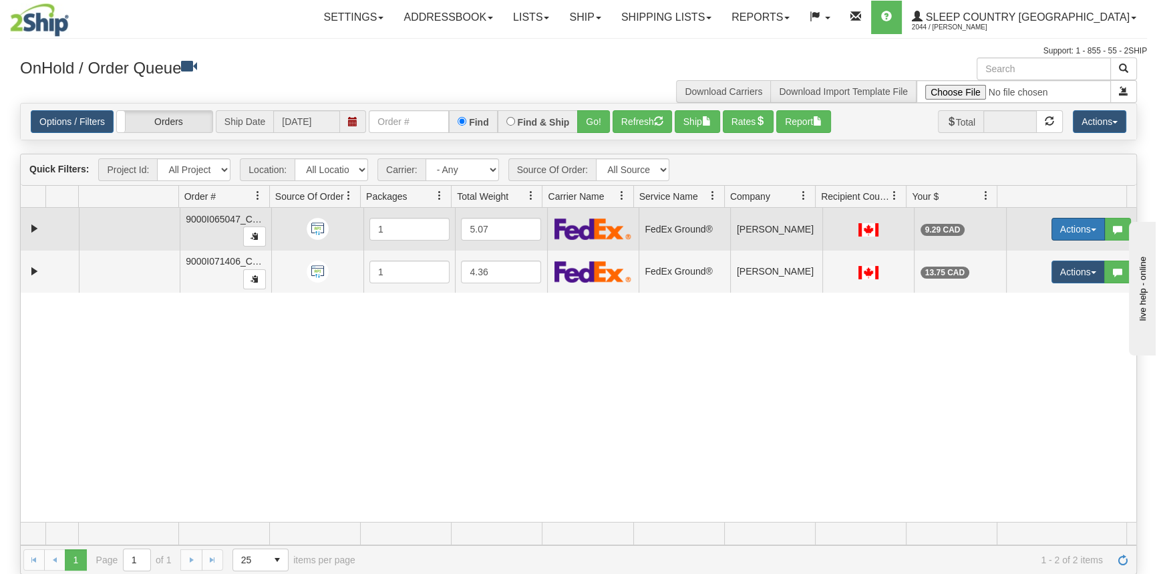
click at [1051, 227] on button "Actions" at bounding box center [1077, 229] width 53 height 23
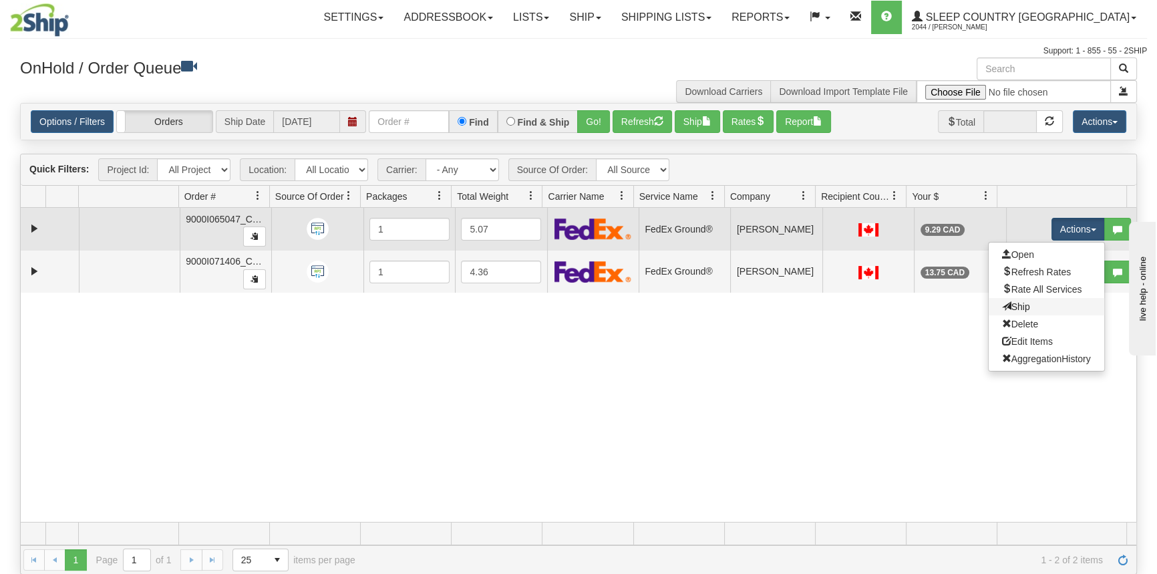
click at [1025, 307] on link "Ship" at bounding box center [1047, 306] width 116 height 17
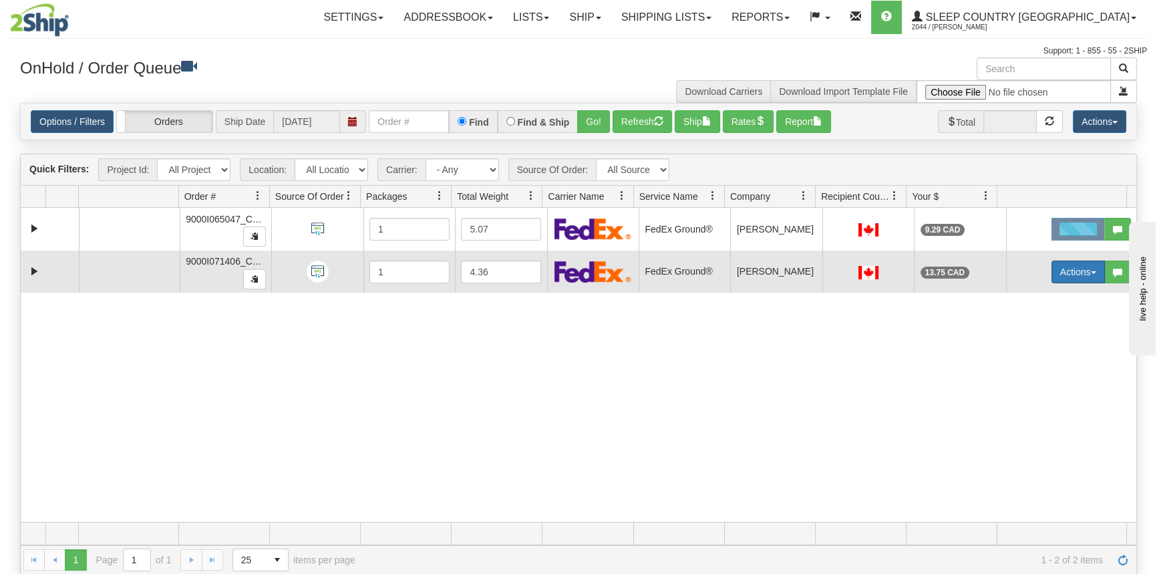
drag, startPoint x: 1085, startPoint y: 272, endPoint x: 1069, endPoint y: 297, distance: 30.0
click at [1091, 272] on span "button" at bounding box center [1093, 272] width 5 height 3
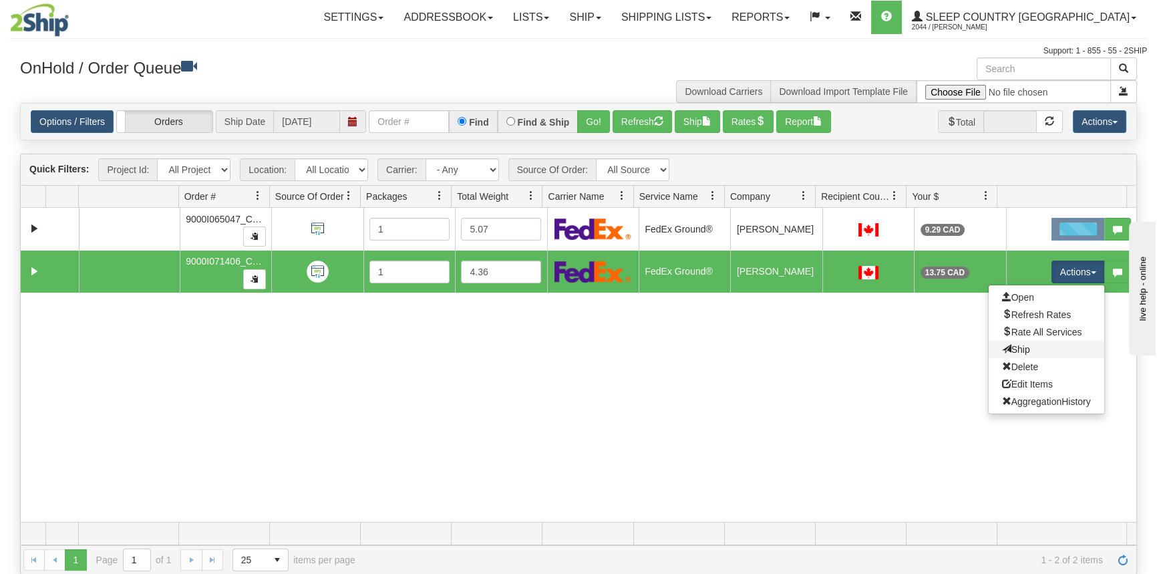
click at [1037, 346] on link "Ship" at bounding box center [1047, 349] width 116 height 17
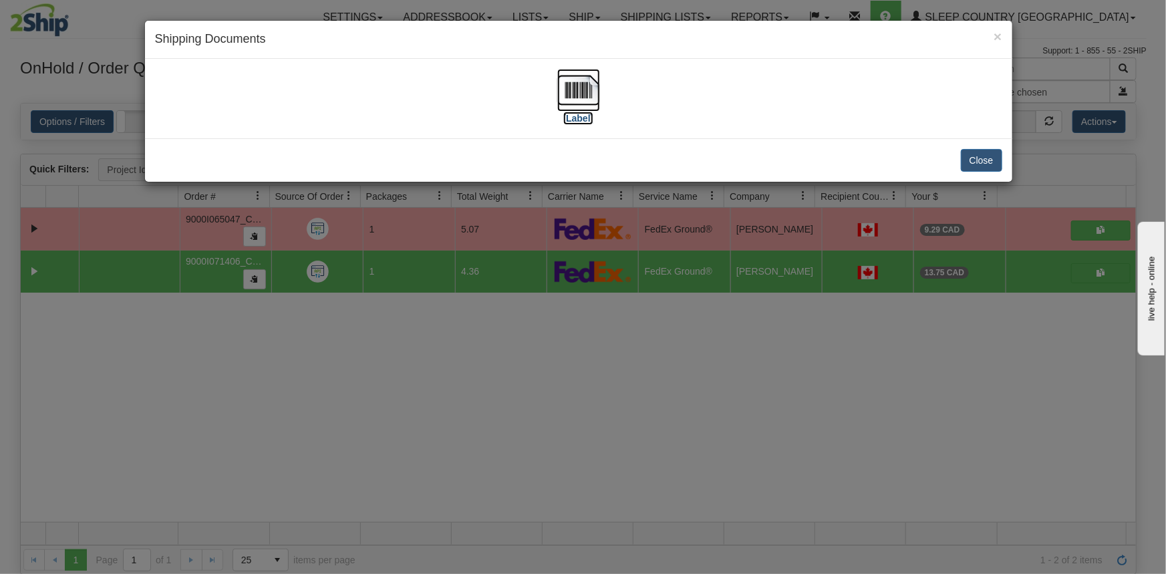
click at [572, 116] on label "[Label]" at bounding box center [578, 118] width 31 height 13
click at [999, 156] on div "Close" at bounding box center [578, 159] width 867 height 43
click at [990, 156] on button "Close" at bounding box center [981, 160] width 41 height 23
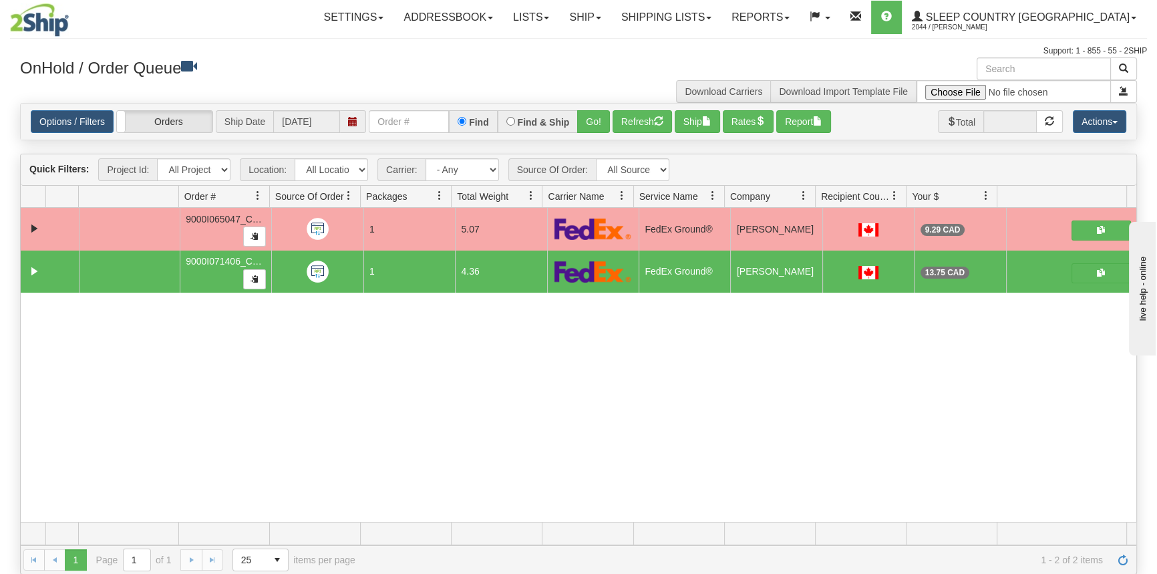
click at [580, 334] on div "31579831 CATH 91018963 91019748 9000I065047_CATH 1 5.07 FedEx Ground® Shipping …" at bounding box center [578, 365] width 1115 height 314
